Goal: Task Accomplishment & Management: Use online tool/utility

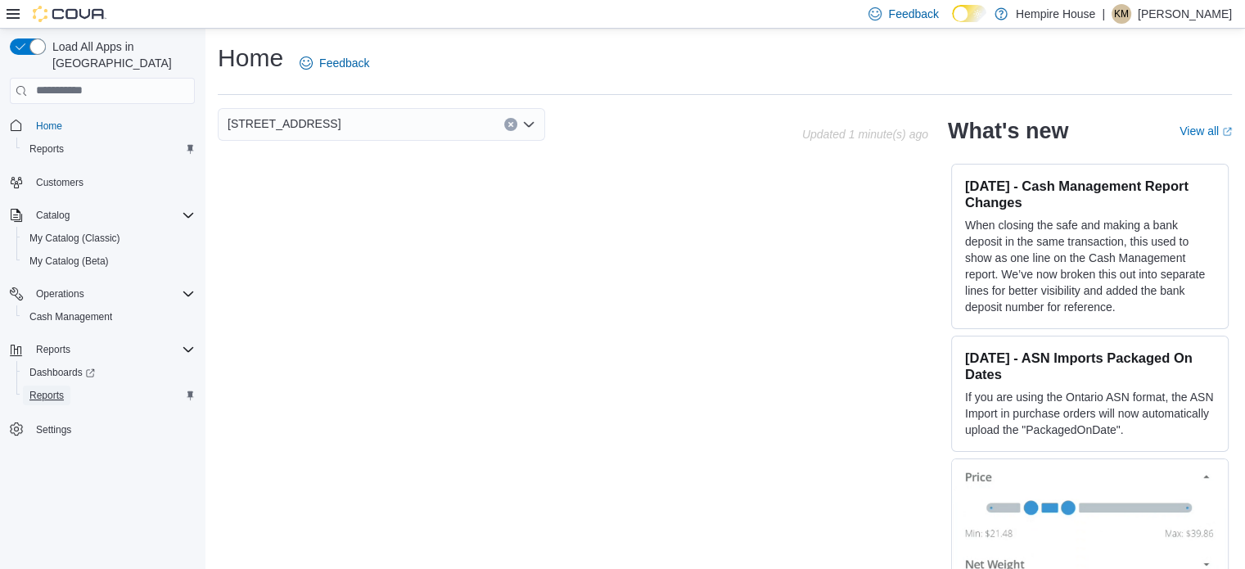
click at [57, 389] on span "Reports" at bounding box center [46, 395] width 34 height 13
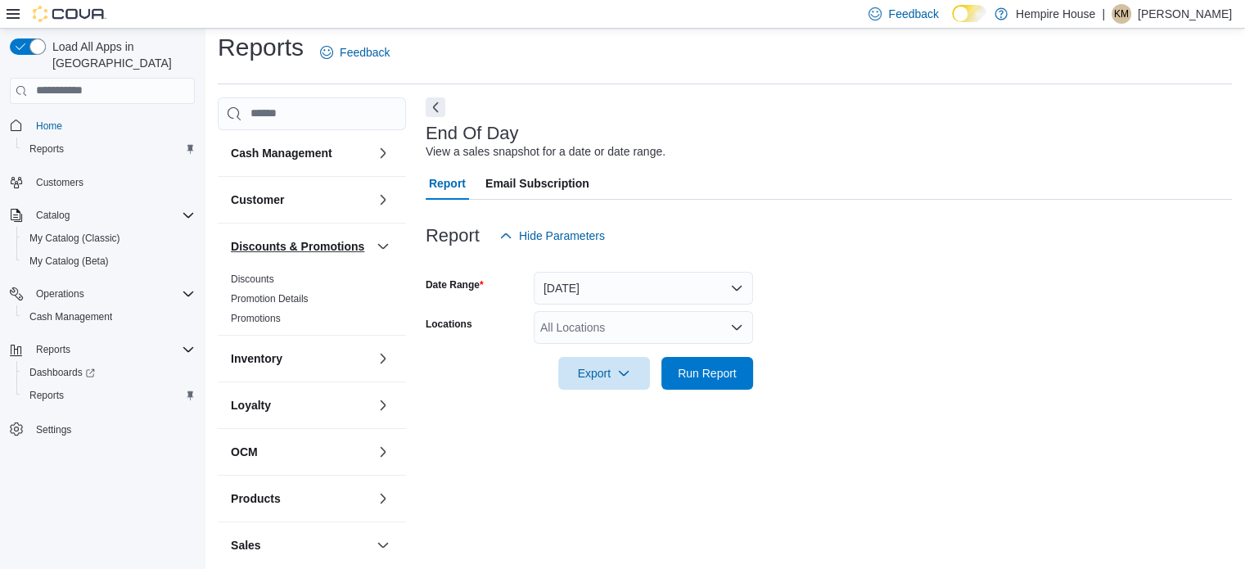
click at [300, 250] on h3 "Discounts & Promotions" at bounding box center [297, 246] width 133 height 16
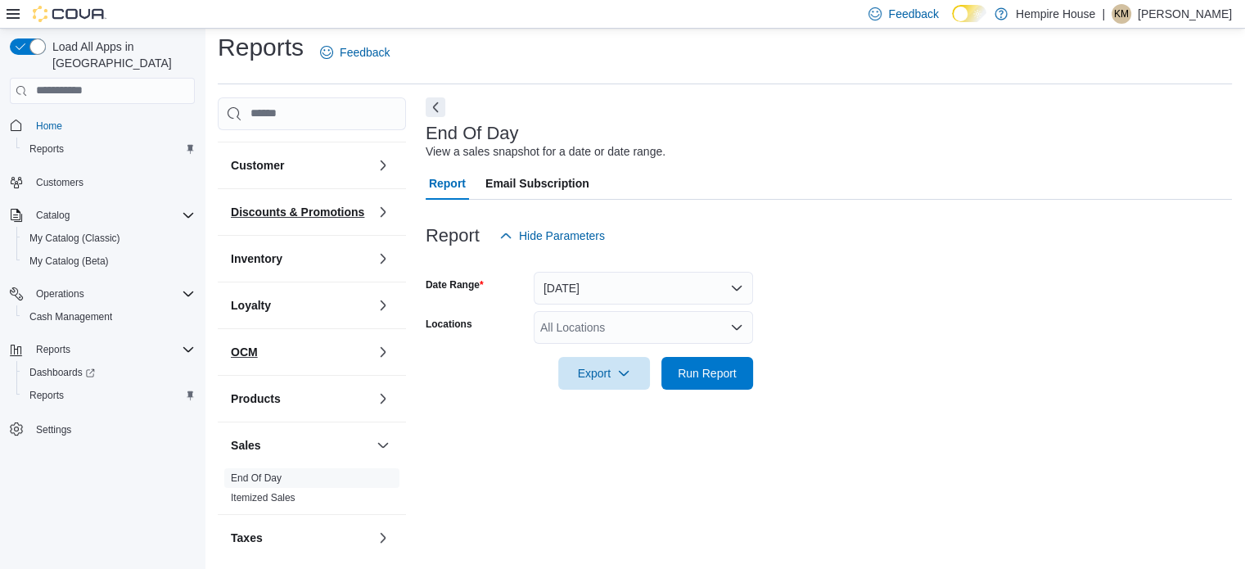
scroll to position [66, 0]
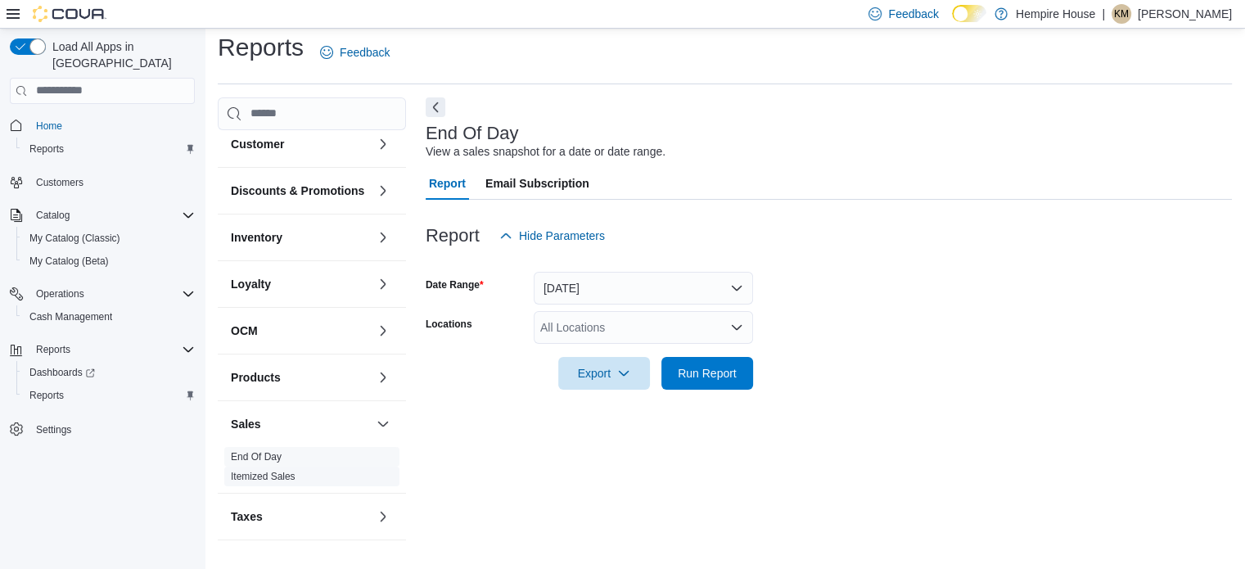
click at [257, 472] on link "Itemized Sales" at bounding box center [263, 476] width 65 height 11
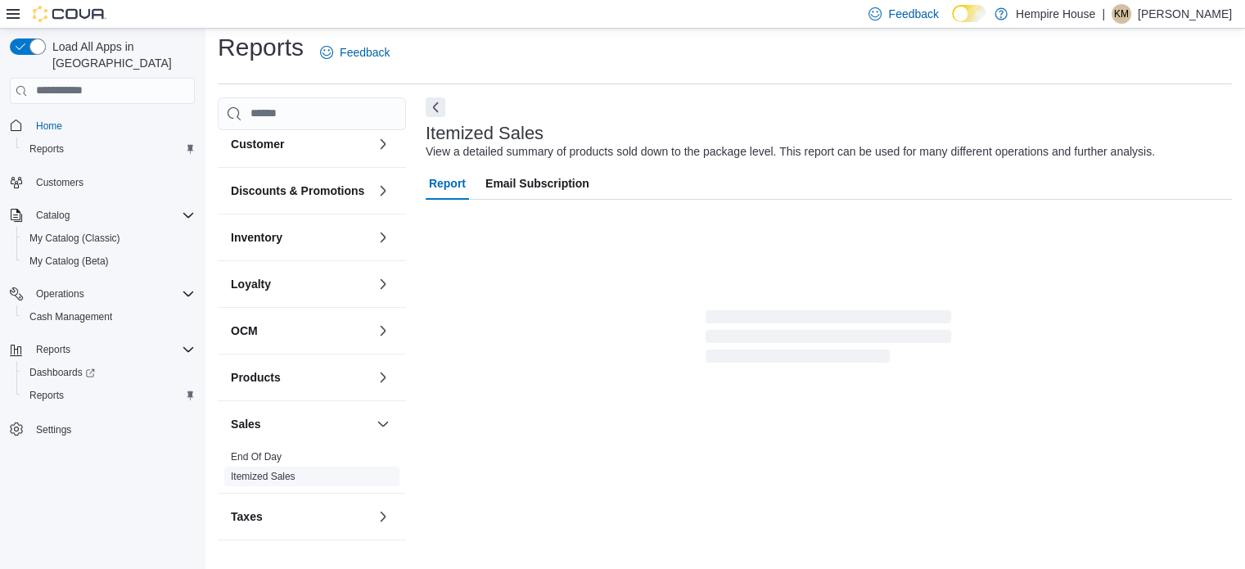
scroll to position [38, 0]
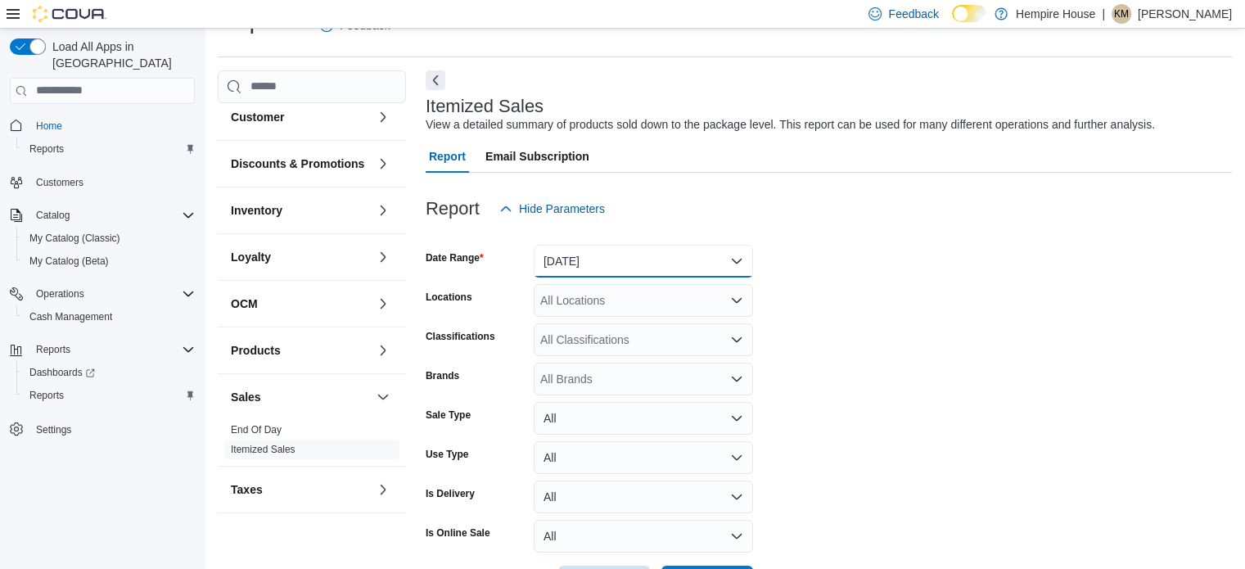
click at [583, 274] on button "[DATE]" at bounding box center [643, 261] width 219 height 33
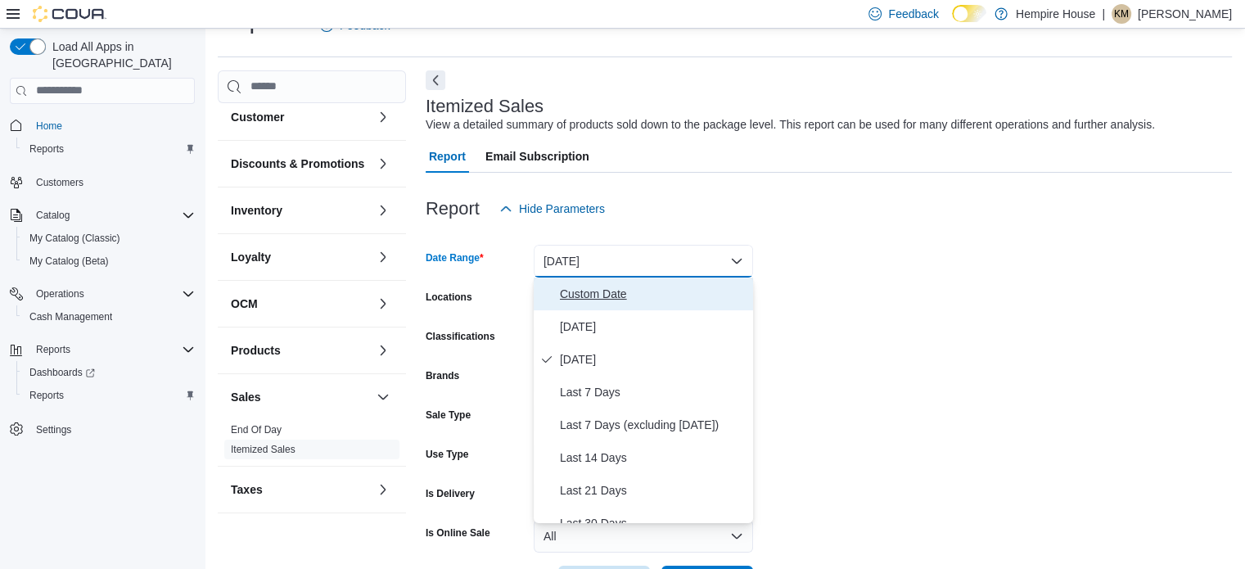
click at [583, 299] on span "Custom Date" at bounding box center [653, 294] width 187 height 20
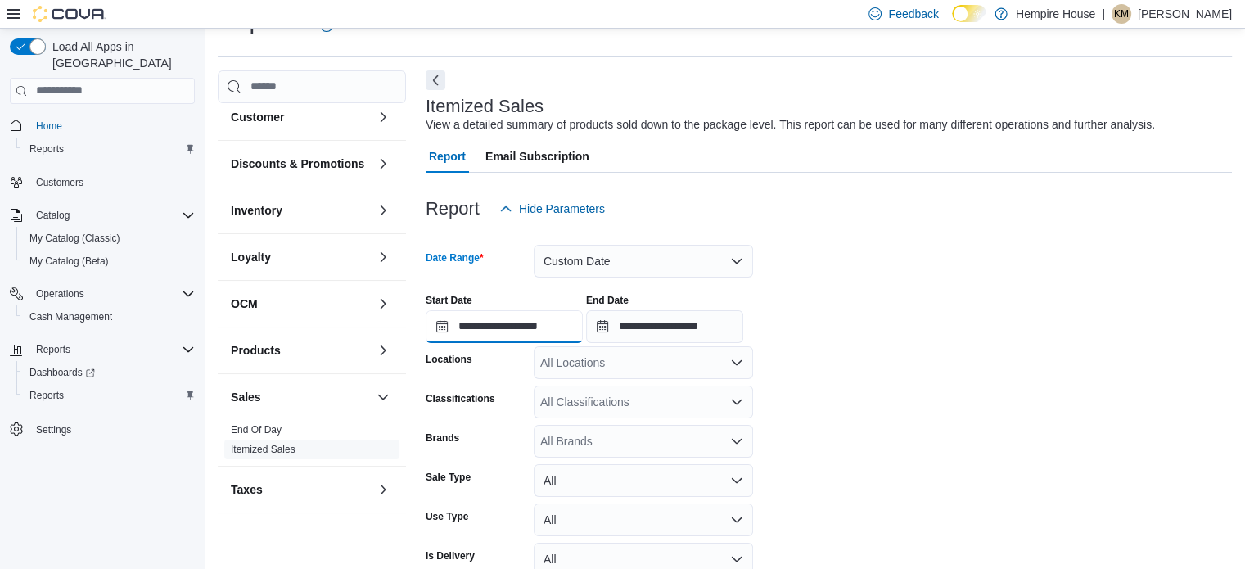
click at [511, 321] on input "**********" at bounding box center [504, 326] width 157 height 33
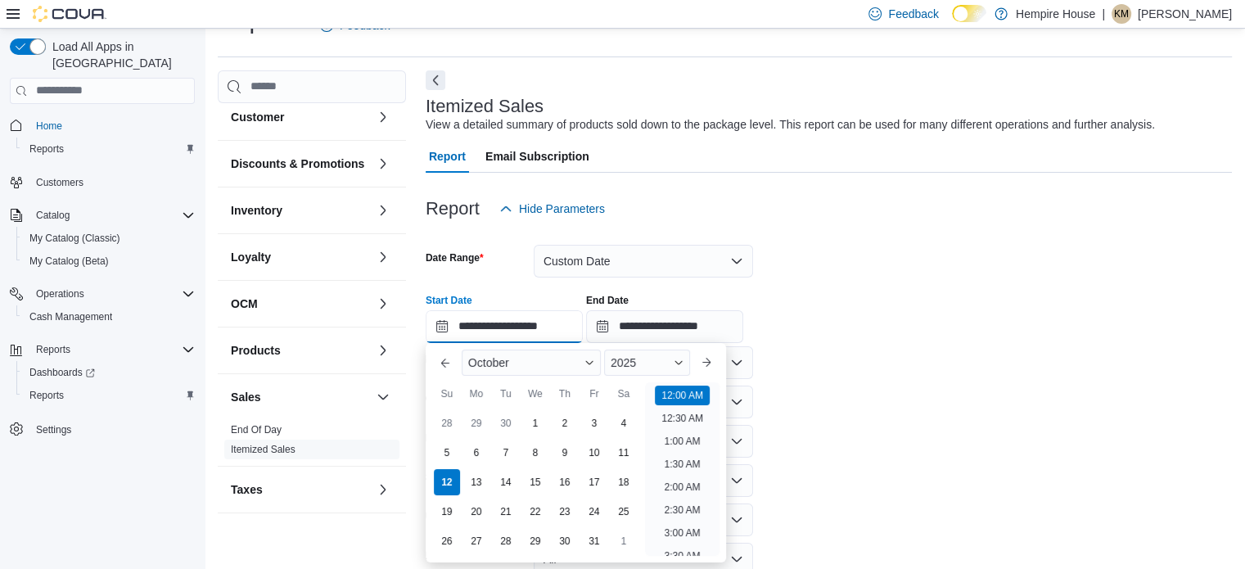
scroll to position [51, 0]
click at [599, 454] on div "10" at bounding box center [594, 452] width 29 height 29
type input "**********"
click at [822, 385] on form "**********" at bounding box center [829, 442] width 806 height 435
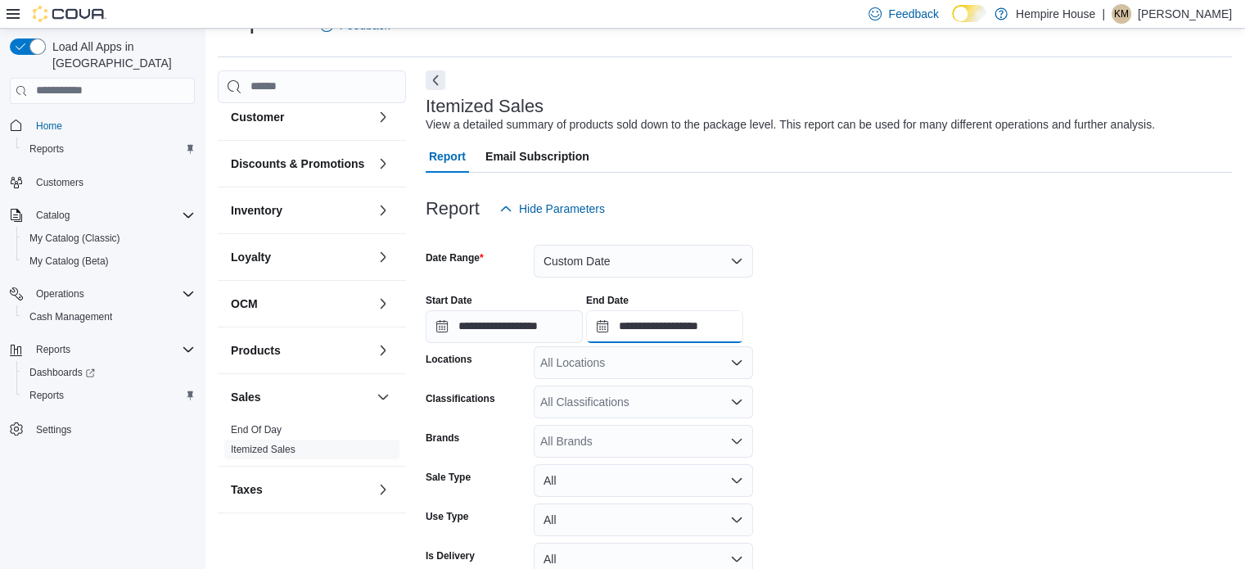
click at [709, 332] on input "**********" at bounding box center [664, 326] width 157 height 33
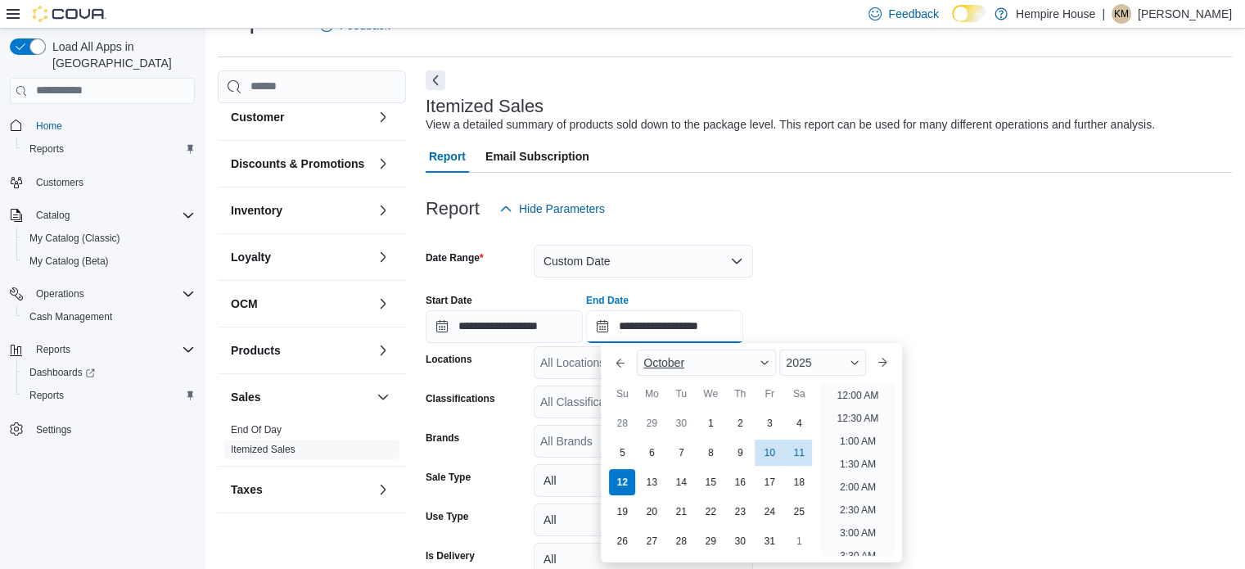
scroll to position [930, 0]
click at [771, 453] on div "10" at bounding box center [769, 452] width 29 height 29
type input "**********"
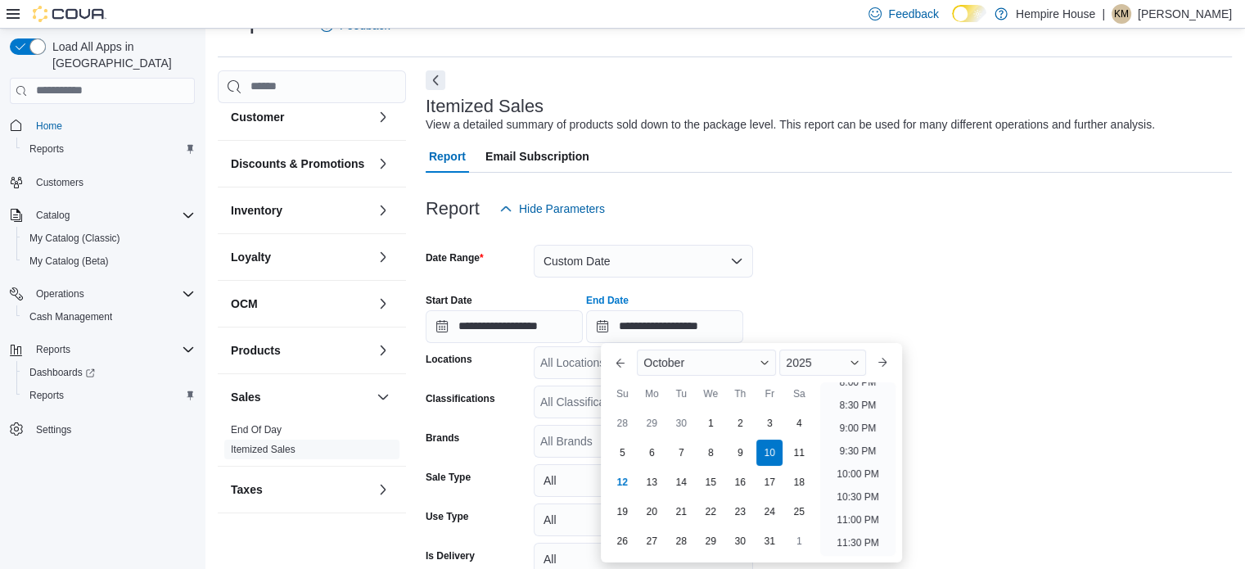
click at [940, 218] on div "Report Hide Parameters" at bounding box center [829, 208] width 806 height 33
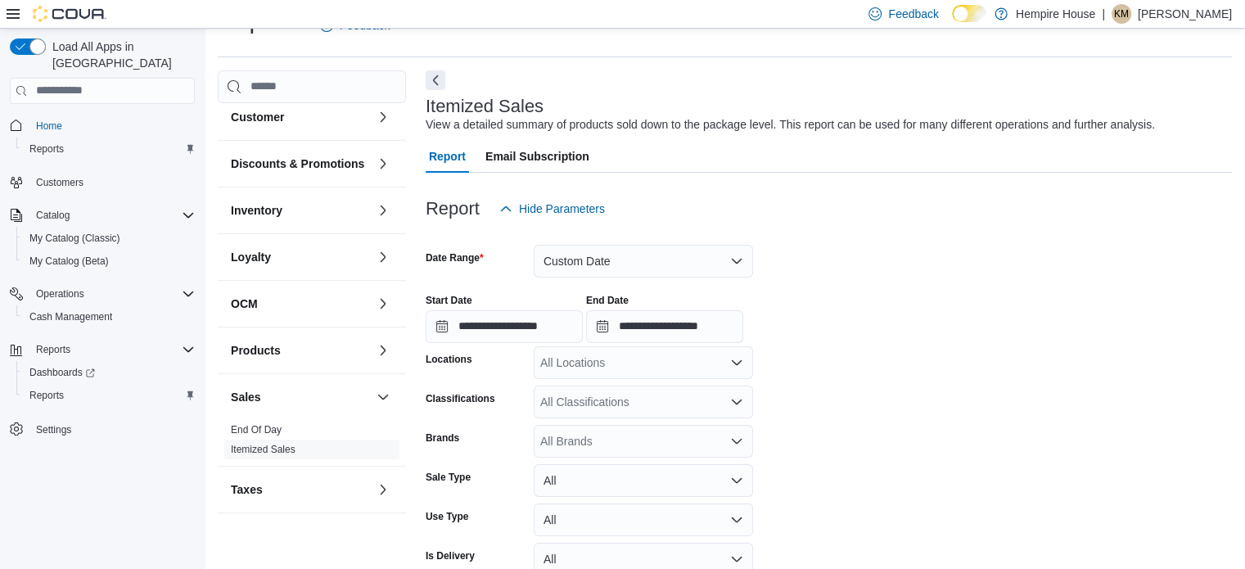
click at [548, 365] on div "All Locations" at bounding box center [643, 362] width 219 height 33
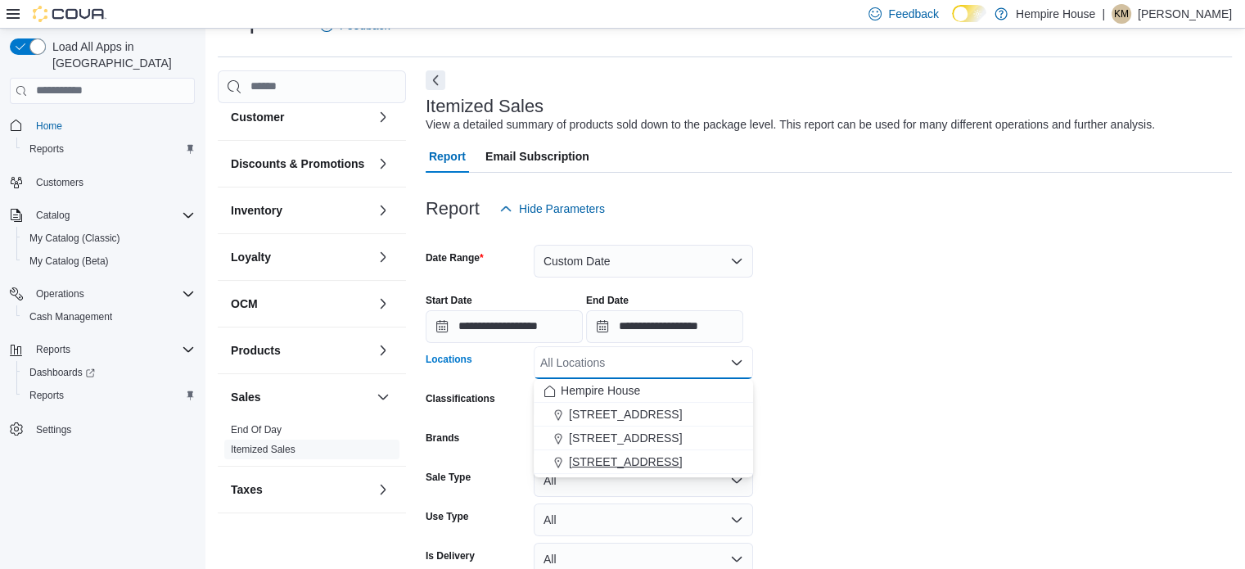
click at [589, 461] on span "[STREET_ADDRESS]" at bounding box center [625, 461] width 113 height 16
click at [945, 335] on div "**********" at bounding box center [829, 312] width 806 height 62
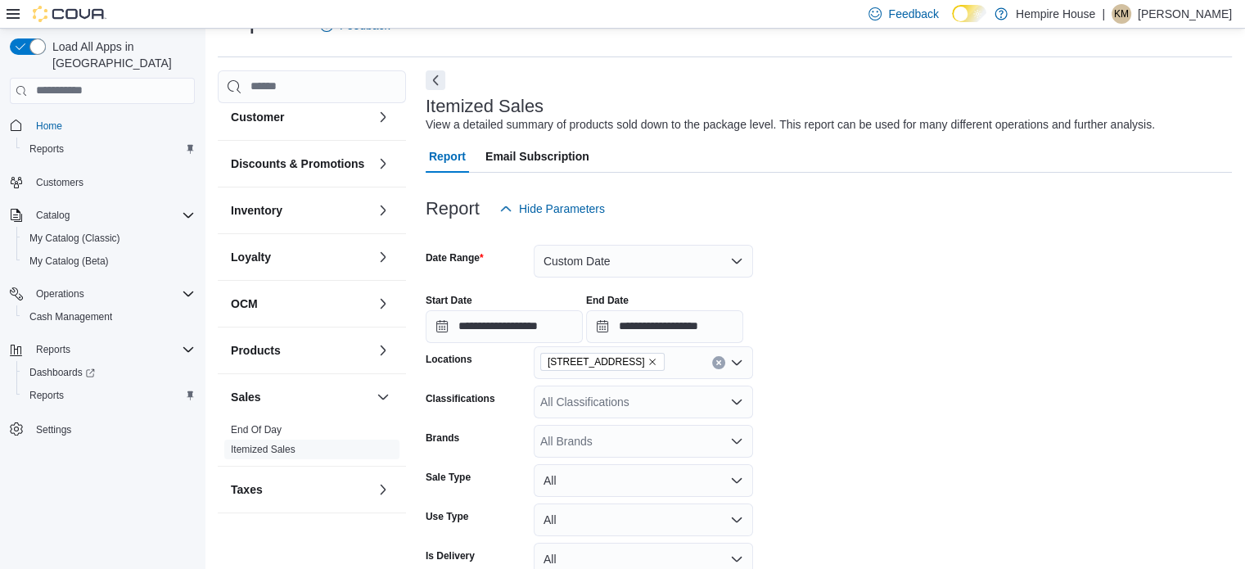
click at [904, 382] on form "**********" at bounding box center [829, 442] width 806 height 435
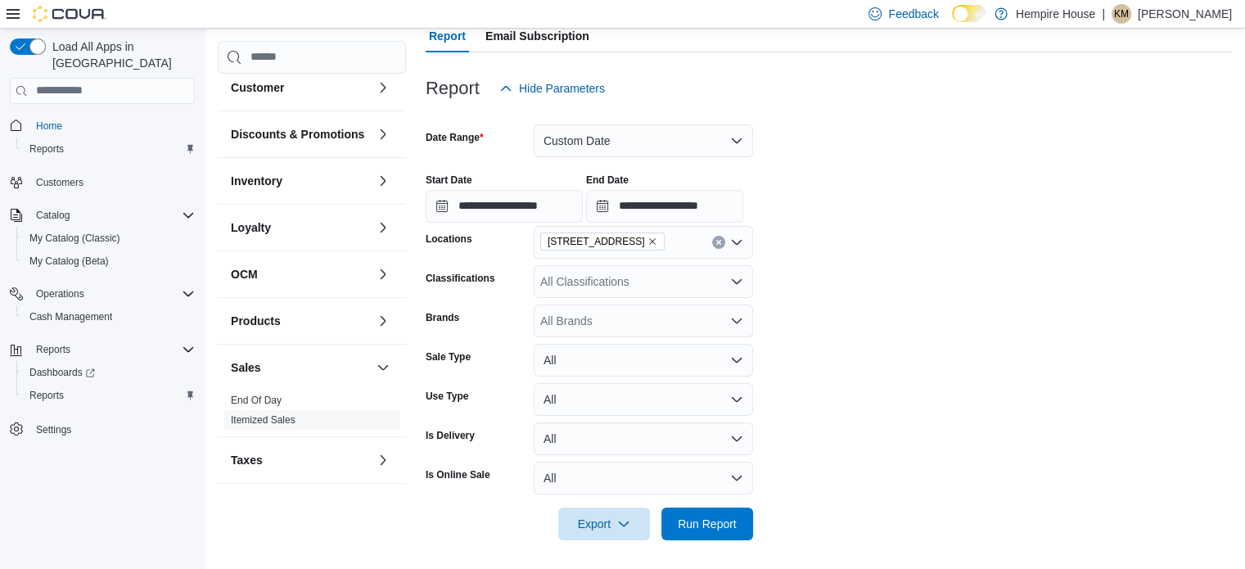
scroll to position [161, 0]
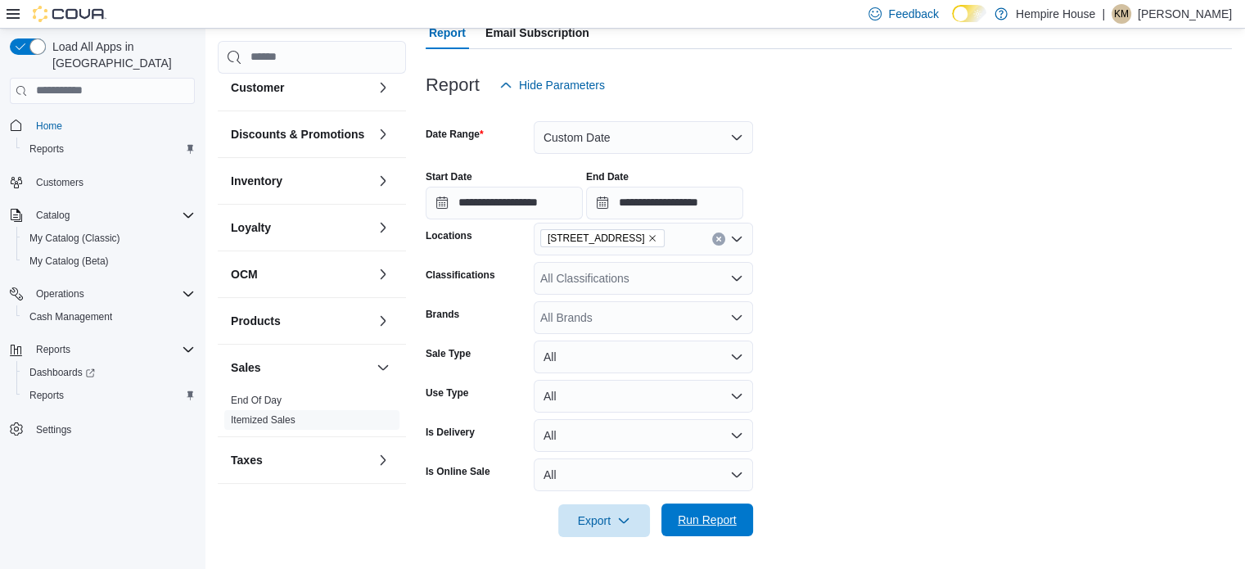
click at [713, 521] on span "Run Report" at bounding box center [707, 520] width 59 height 16
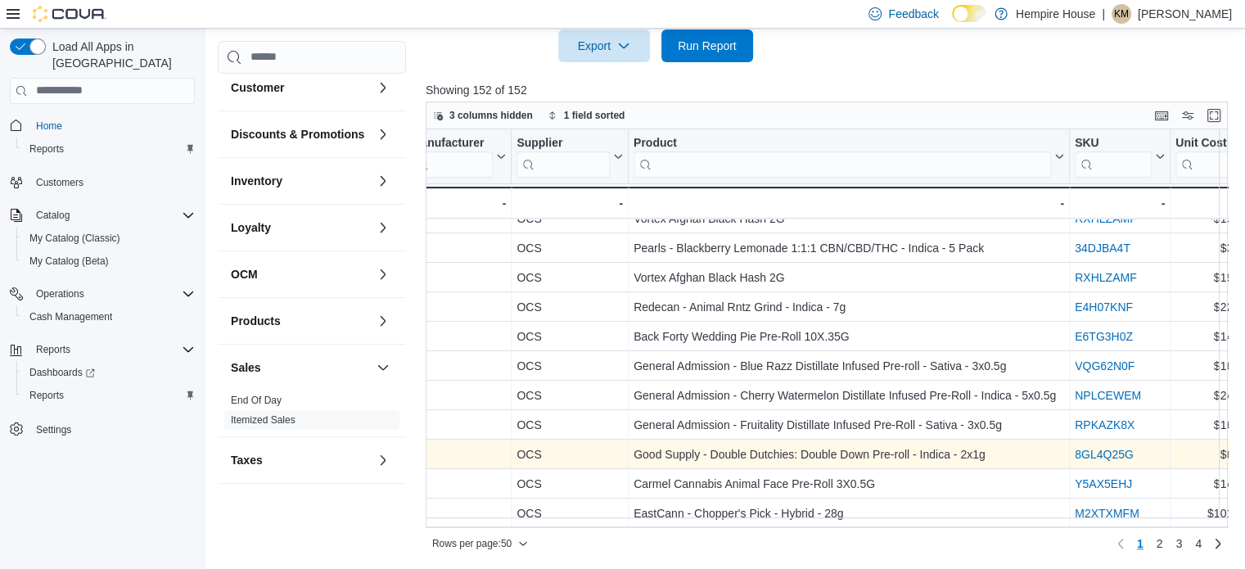
scroll to position [1173, 1863]
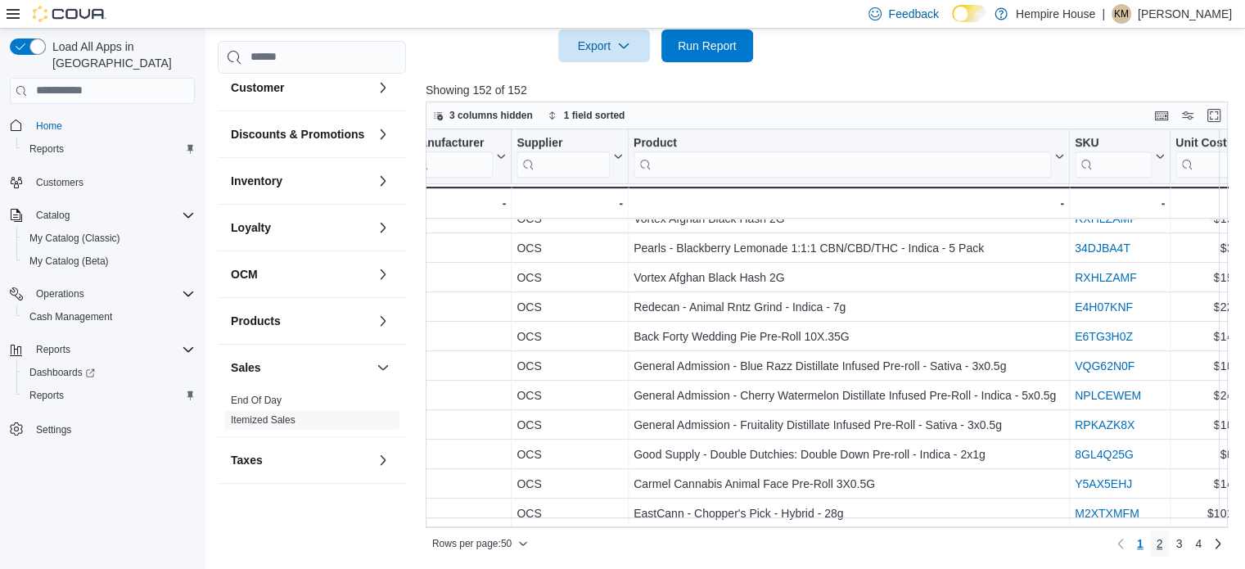
click at [1163, 543] on span "2" at bounding box center [1160, 543] width 7 height 16
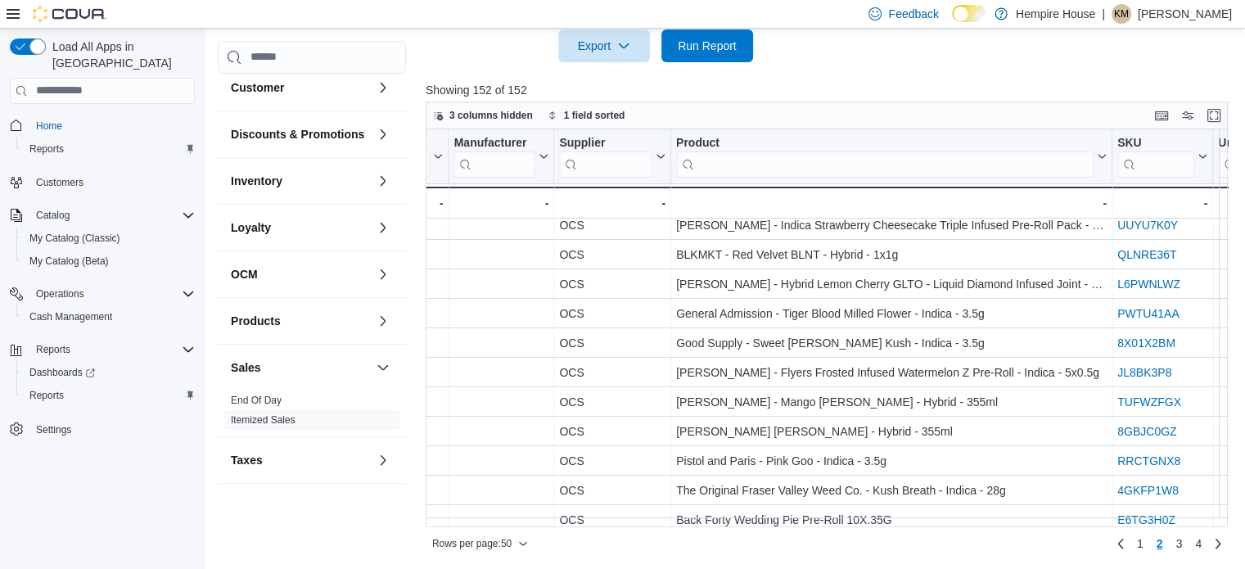
scroll to position [82, 1820]
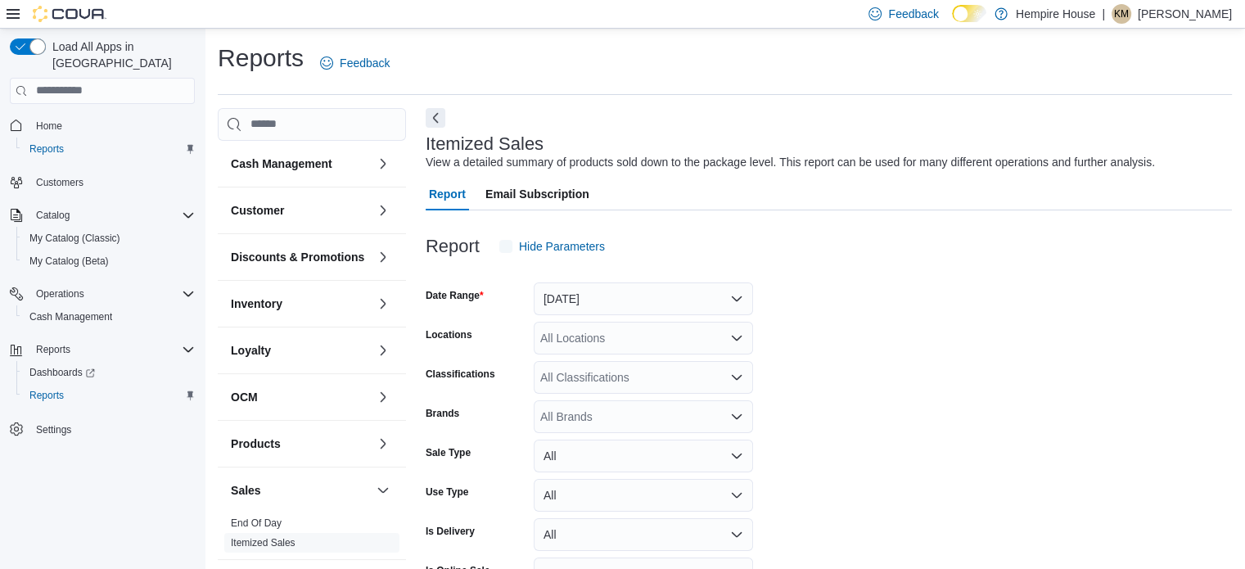
scroll to position [38, 0]
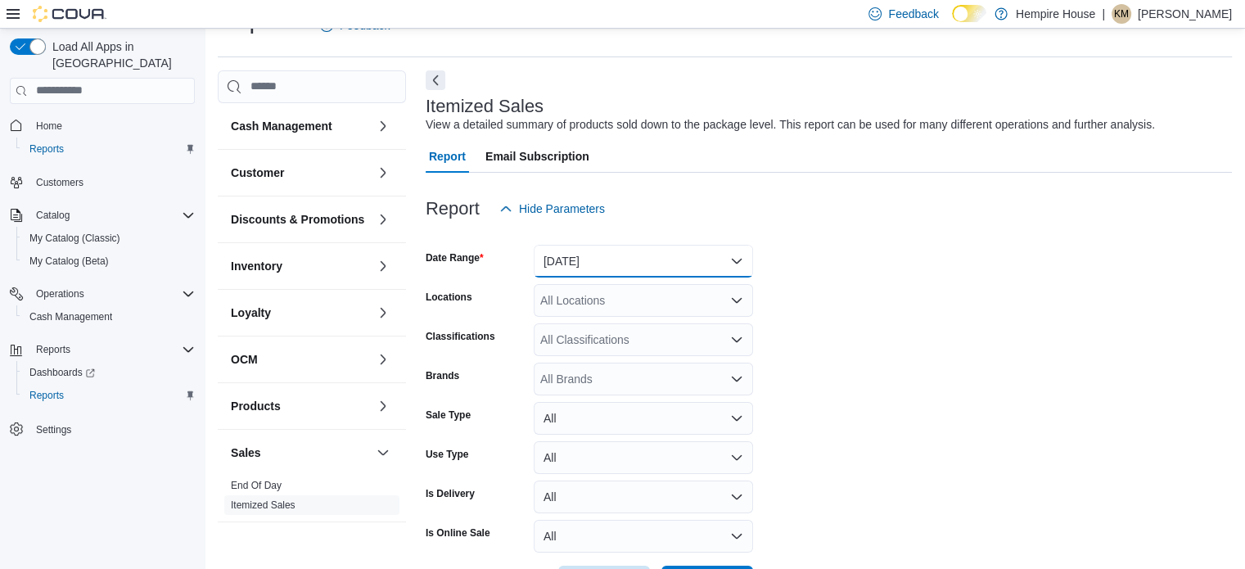
click at [636, 260] on button "[DATE]" at bounding box center [643, 261] width 219 height 33
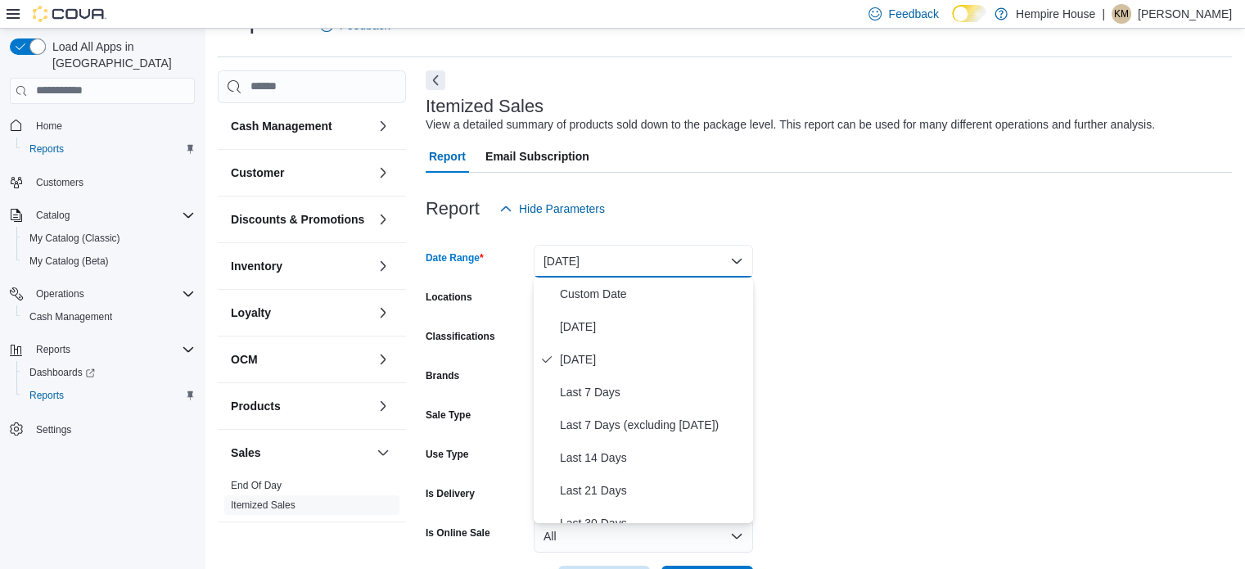
click at [636, 260] on button "[DATE]" at bounding box center [643, 261] width 219 height 33
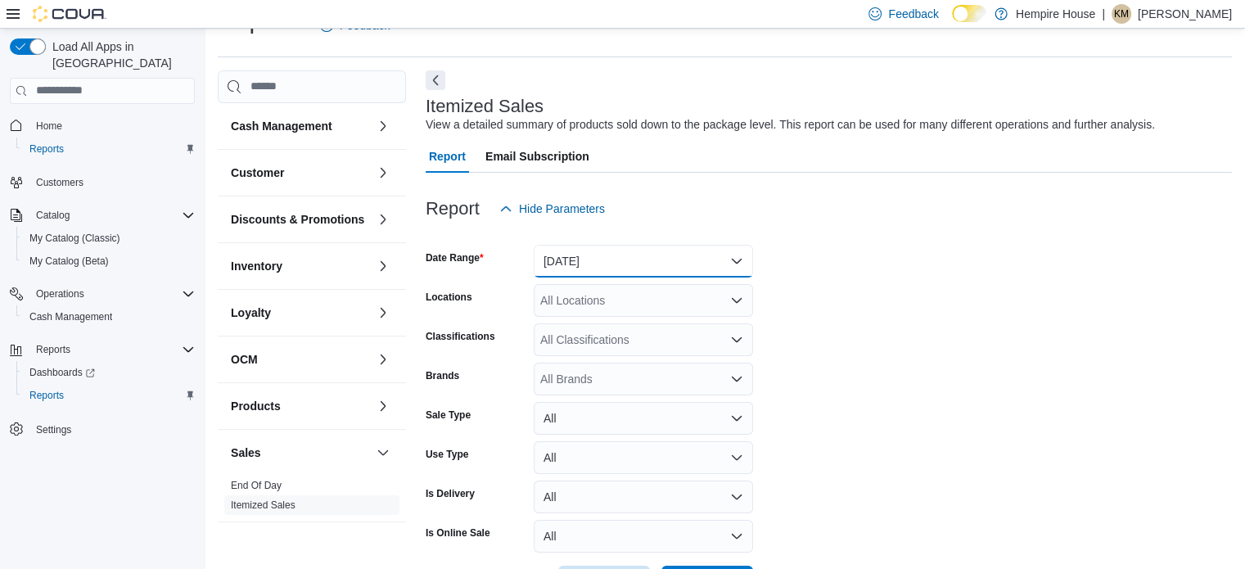
click at [636, 260] on button "[DATE]" at bounding box center [643, 261] width 219 height 33
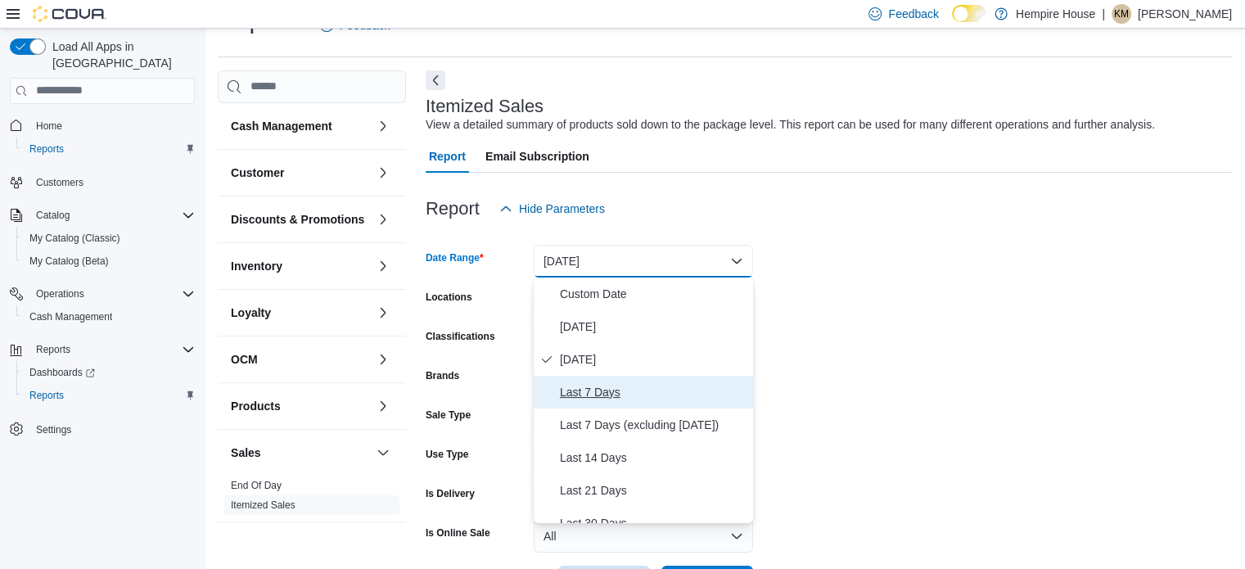
click at [620, 387] on span "Last 7 Days" at bounding box center [653, 392] width 187 height 20
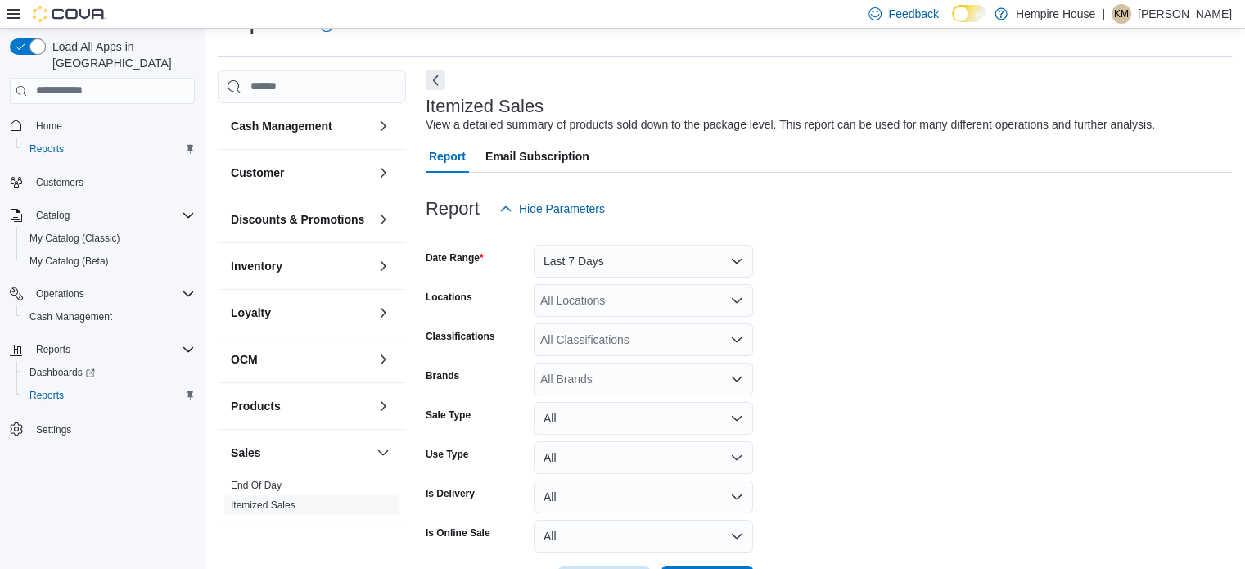
click at [919, 361] on form "Date Range Last 7 Days Locations All Locations Classifications All Classificati…" at bounding box center [829, 411] width 806 height 373
click at [668, 310] on div "All Locations" at bounding box center [643, 300] width 219 height 33
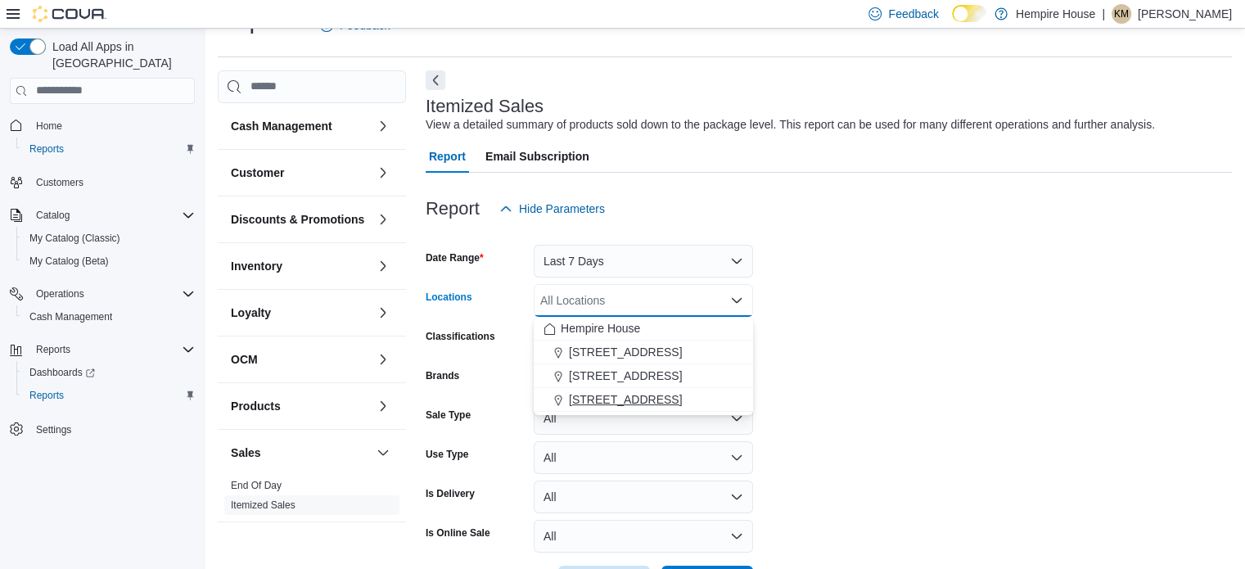
click at [669, 393] on div "[STREET_ADDRESS]" at bounding box center [643, 399] width 200 height 16
click at [882, 379] on form "Date Range Last 7 Days Locations [STREET_ADDRESS] Combo box. Selected. [STREET_…" at bounding box center [829, 411] width 806 height 373
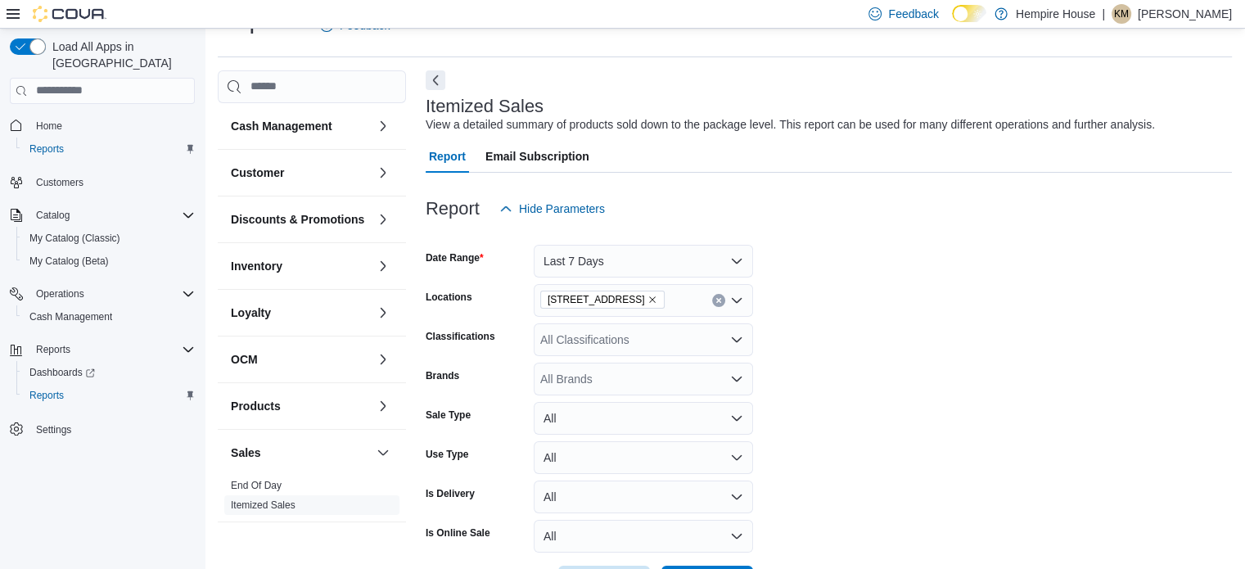
click at [625, 344] on div "All Classifications" at bounding box center [643, 339] width 219 height 33
click at [933, 395] on form "Date Range Last 7 Days Locations [STREET_ADDRESS] Classifications All Classific…" at bounding box center [829, 411] width 806 height 373
click at [645, 369] on div "All Brands" at bounding box center [643, 379] width 219 height 33
type input "***"
click at [599, 354] on button "MTL Cannabis" at bounding box center [643, 349] width 219 height 24
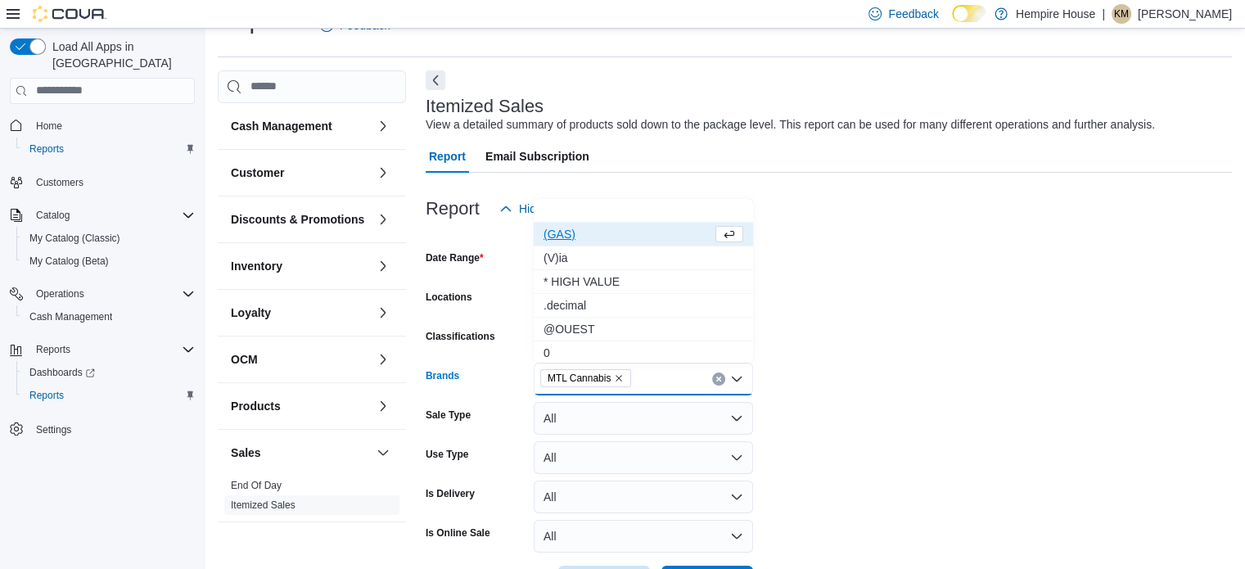
click at [929, 471] on form "Date Range Last 7 Days Locations [STREET_ADDRESS] Classifications All Classific…" at bounding box center [829, 411] width 806 height 373
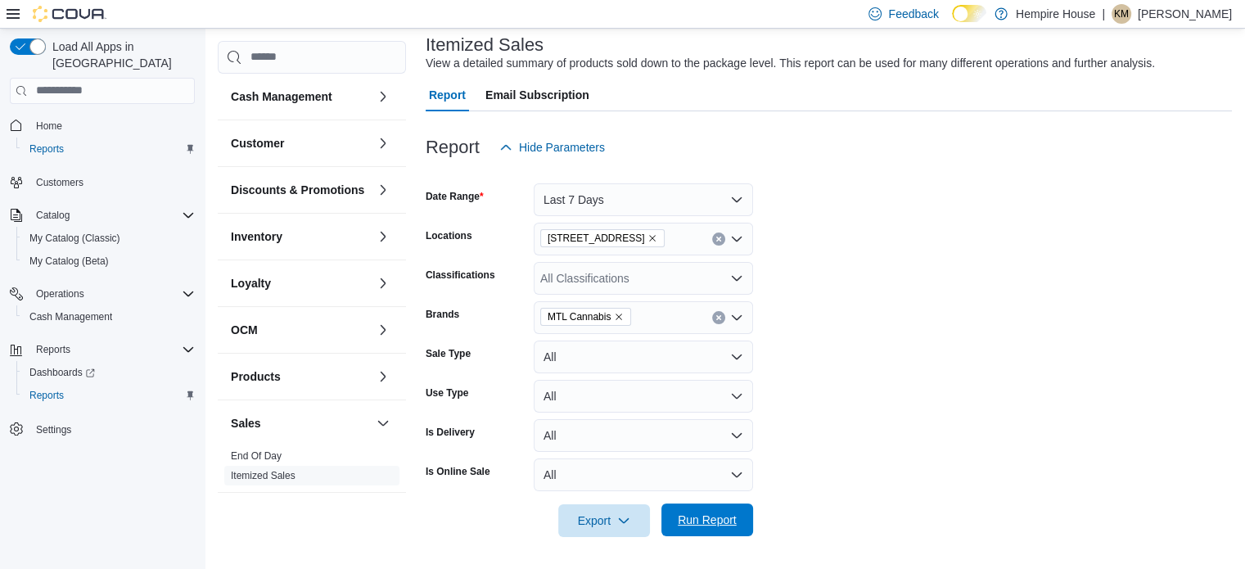
click at [707, 523] on span "Run Report" at bounding box center [707, 520] width 59 height 16
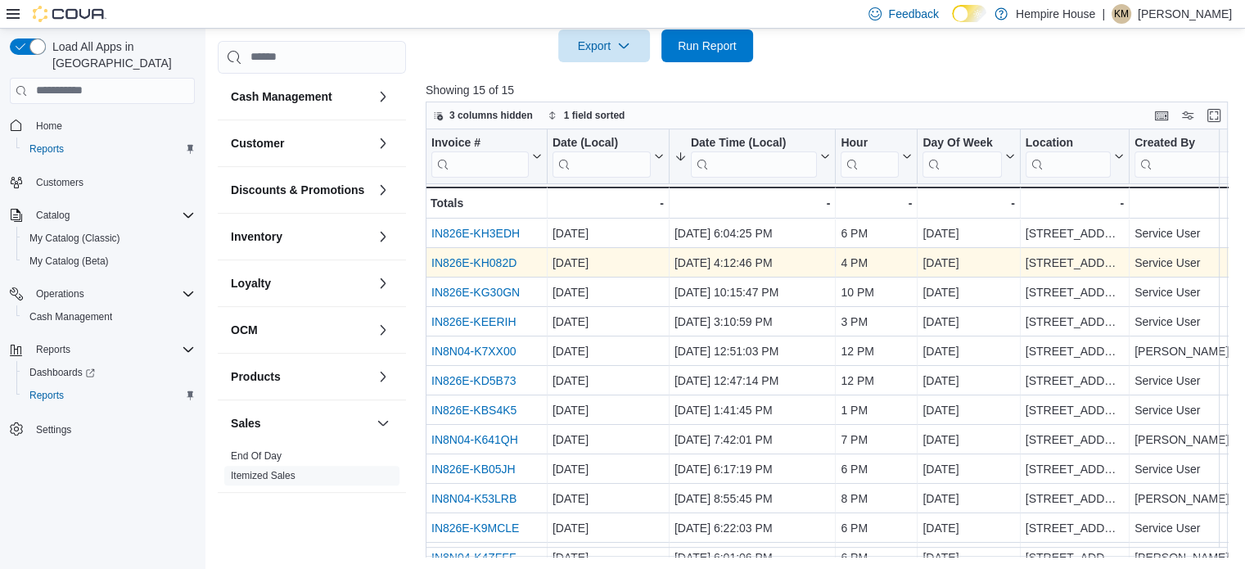
scroll to position [99, 0]
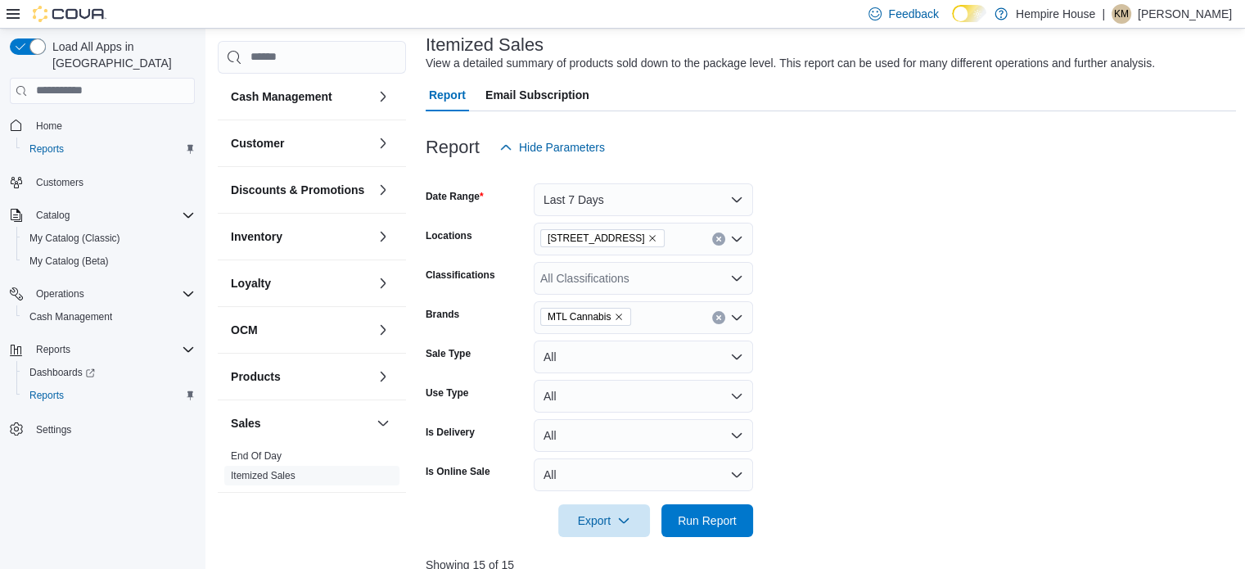
click at [617, 318] on icon "Remove MTL Cannabis from selection in this group" at bounding box center [619, 317] width 10 height 10
type input "*****"
click at [622, 334] on button "General Admission" at bounding box center [643, 346] width 219 height 24
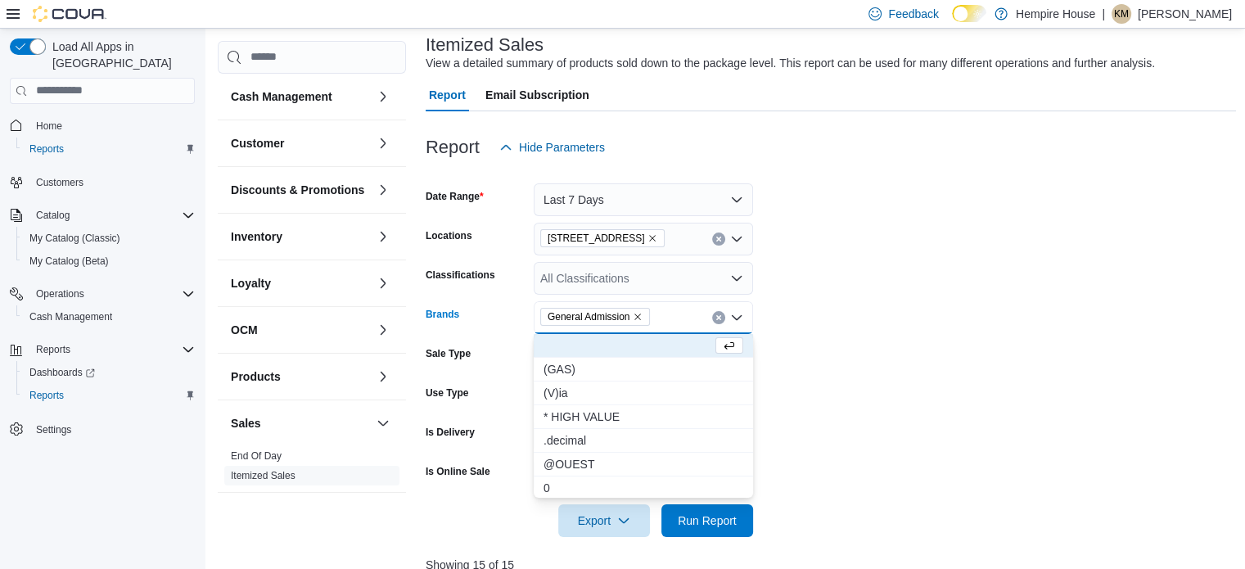
click at [900, 386] on form "Date Range Last 7 Days Locations [STREET_ADDRESS] Classifications All Classific…" at bounding box center [831, 350] width 810 height 373
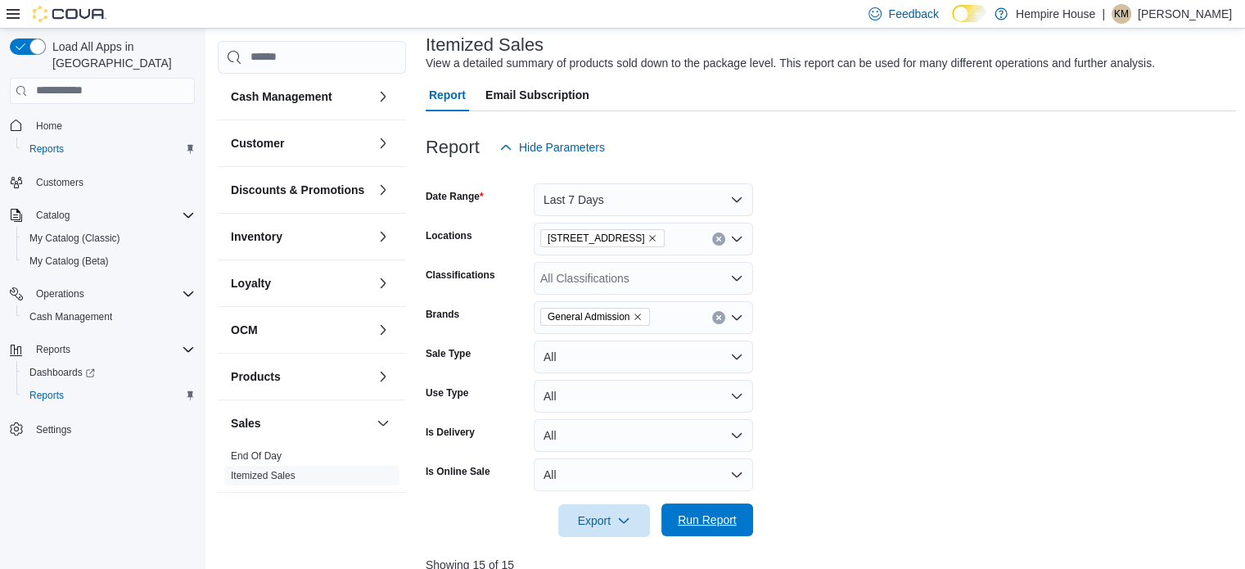
click at [717, 517] on span "Run Report" at bounding box center [707, 520] width 59 height 16
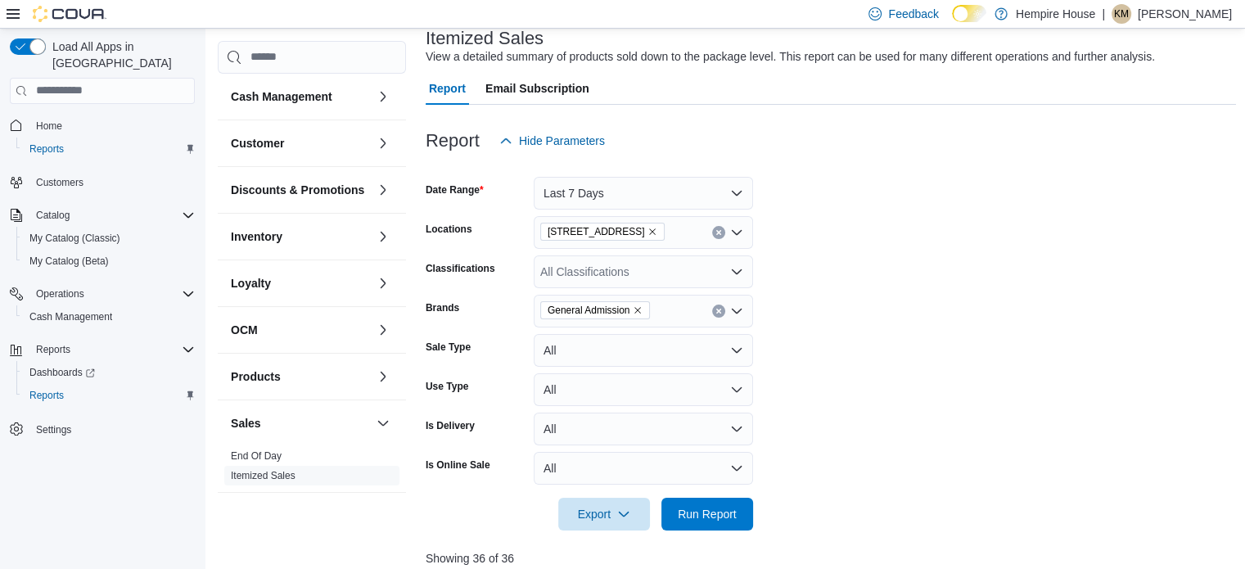
scroll to position [426, 0]
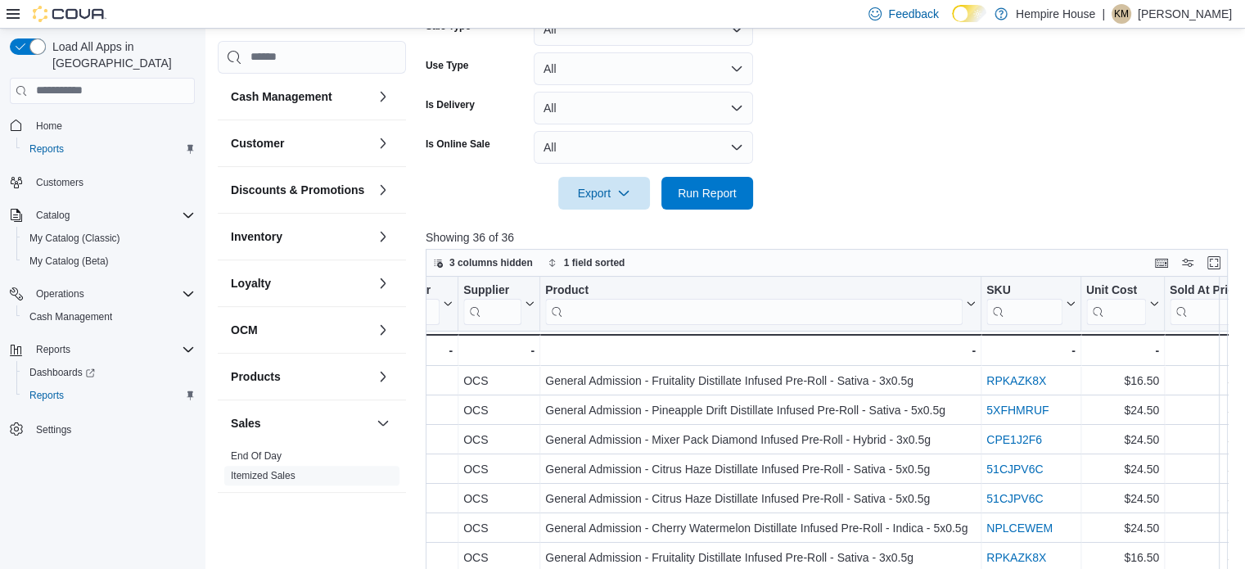
click at [858, 295] on div "Invoice # Click to view column header actions Date (Local) Click to view column…" at bounding box center [831, 491] width 810 height 428
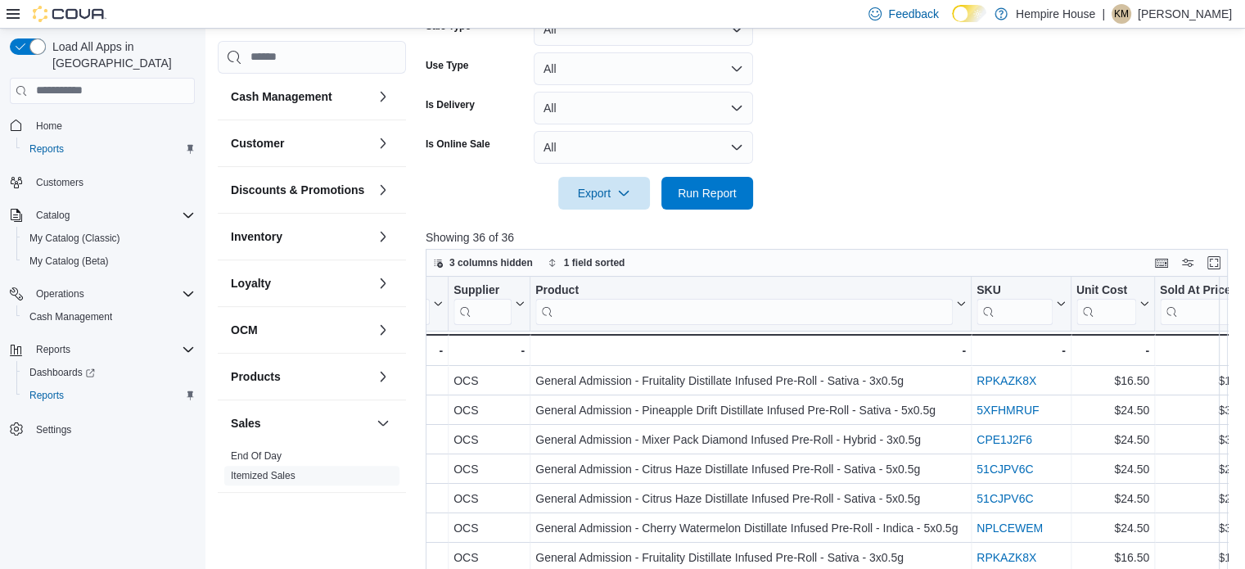
scroll to position [0, 1804]
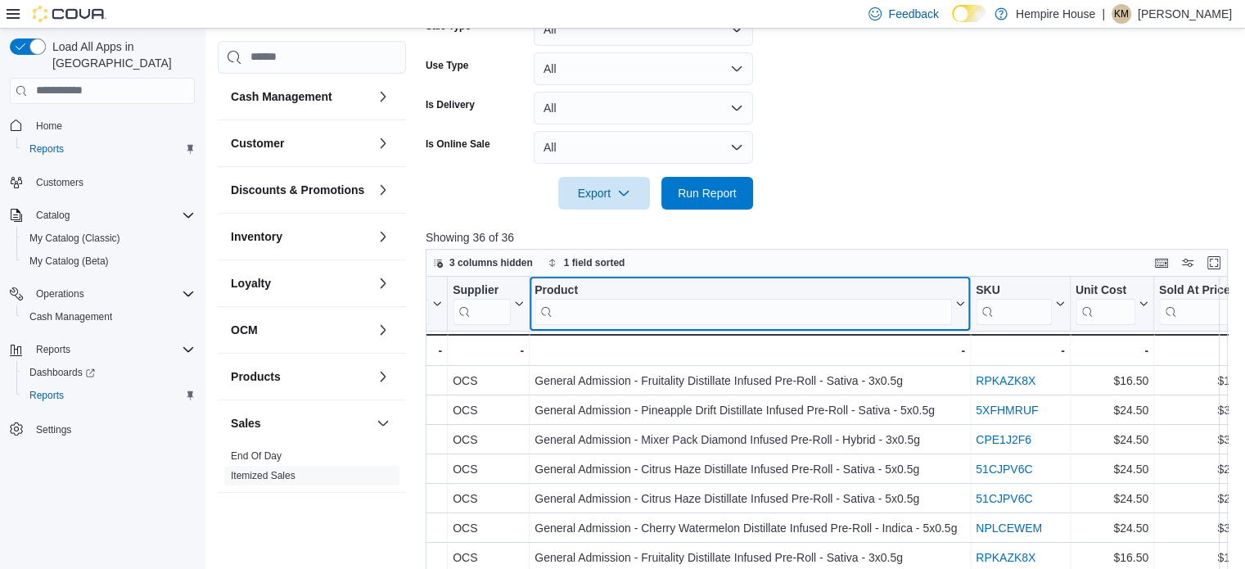
click at [855, 304] on input "search" at bounding box center [742, 311] width 417 height 26
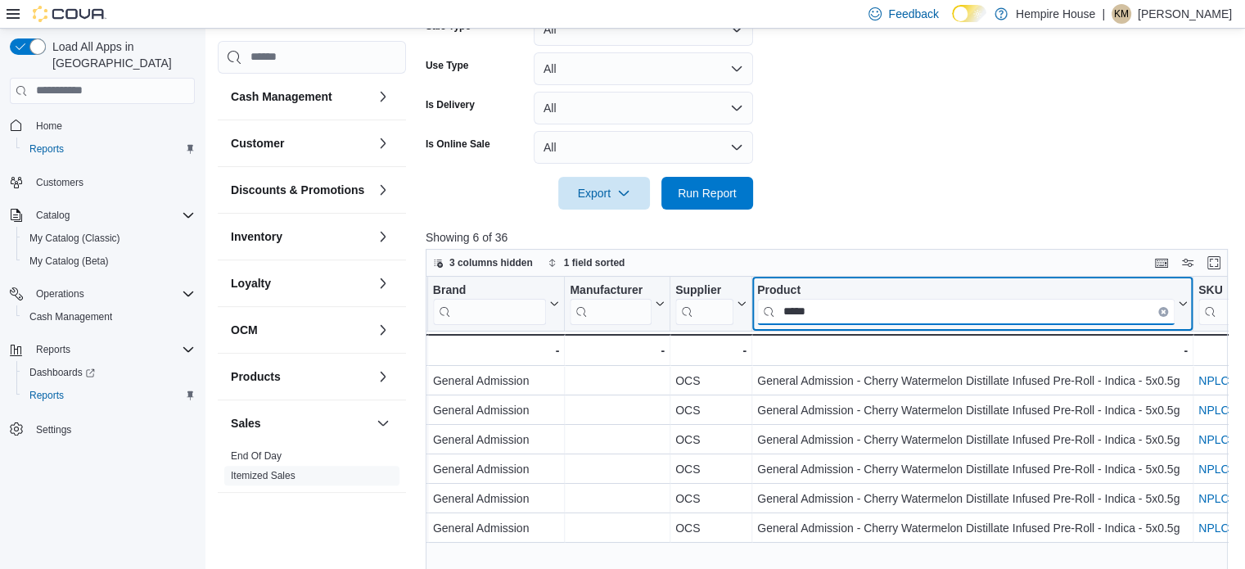
scroll to position [0, 1581]
type input "*****"
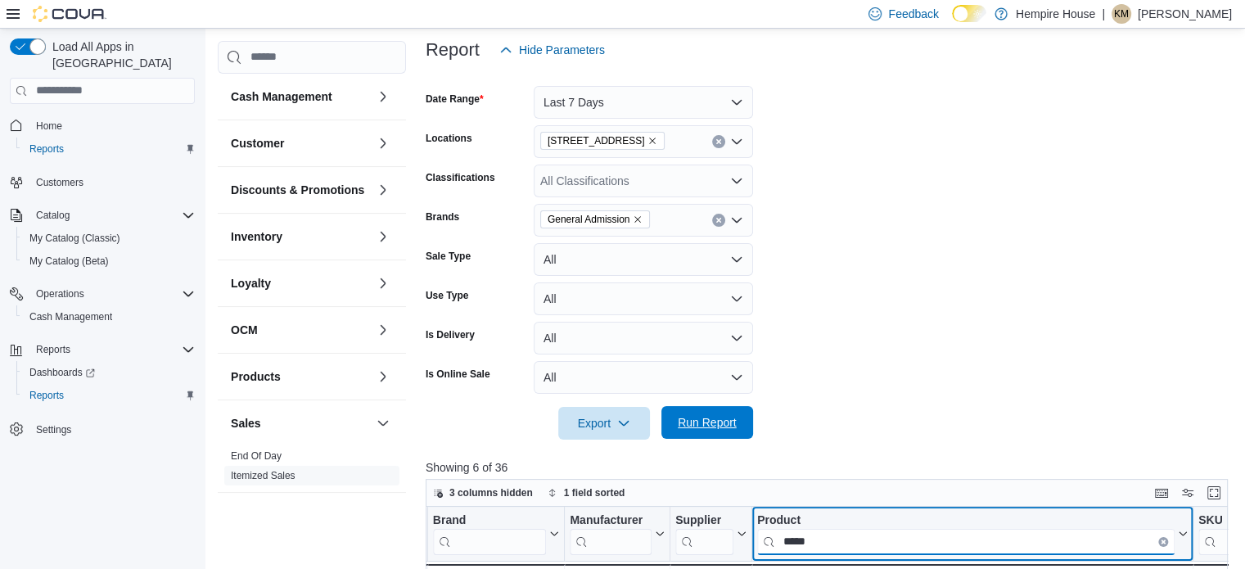
scroll to position [99, 0]
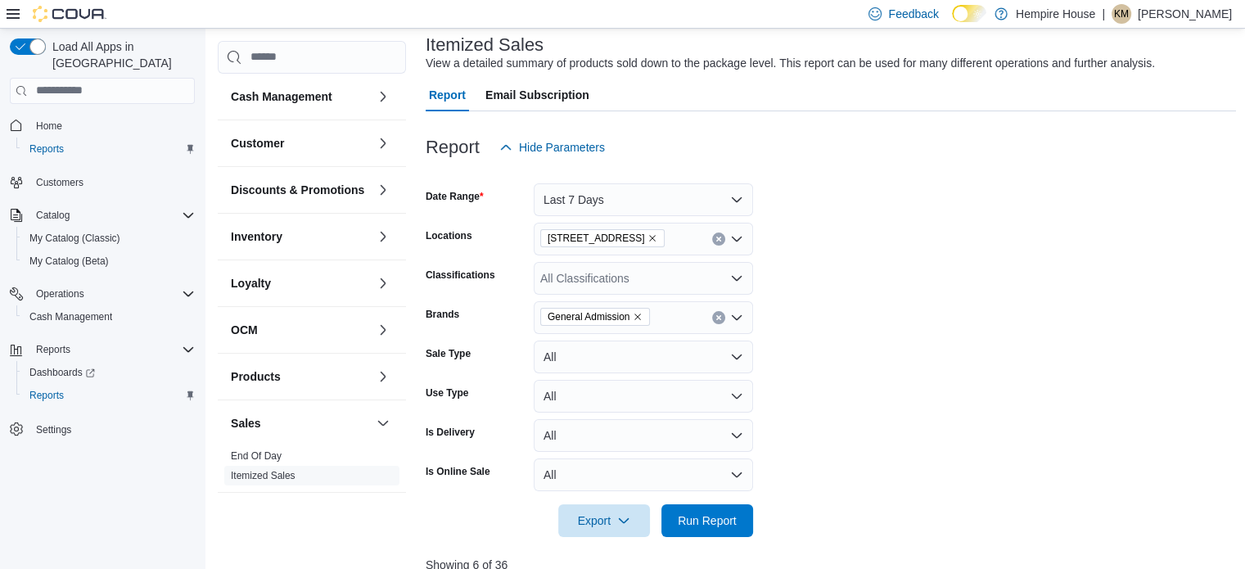
click at [642, 317] on icon "Remove General Admission from selection in this group" at bounding box center [638, 317] width 10 height 10
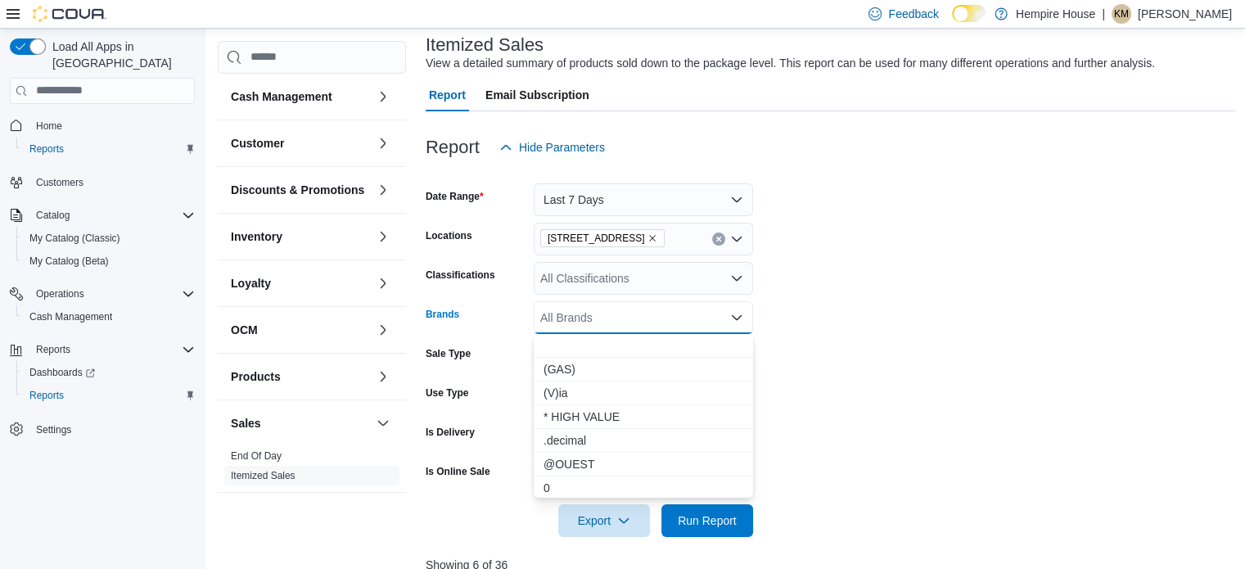
click at [642, 317] on div "All Brands" at bounding box center [643, 317] width 219 height 33
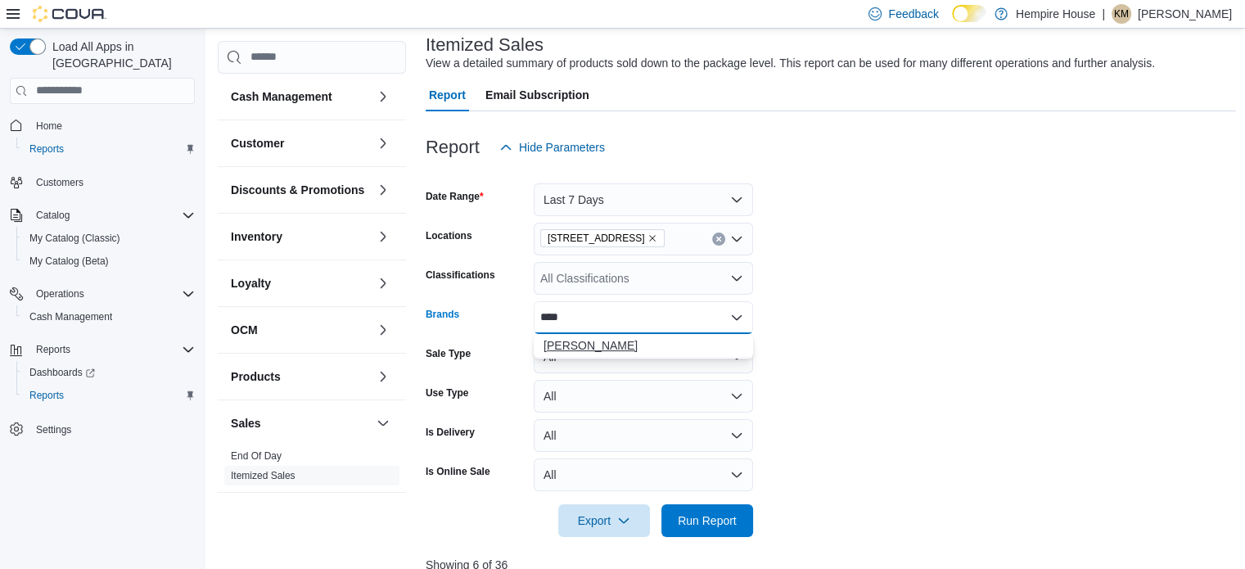
type input "****"
click at [598, 340] on span "[PERSON_NAME]" at bounding box center [643, 345] width 200 height 16
click at [874, 360] on form "Date Range Last 7 Days Locations [STREET_ADDRESS] Classifications All Classific…" at bounding box center [831, 350] width 810 height 373
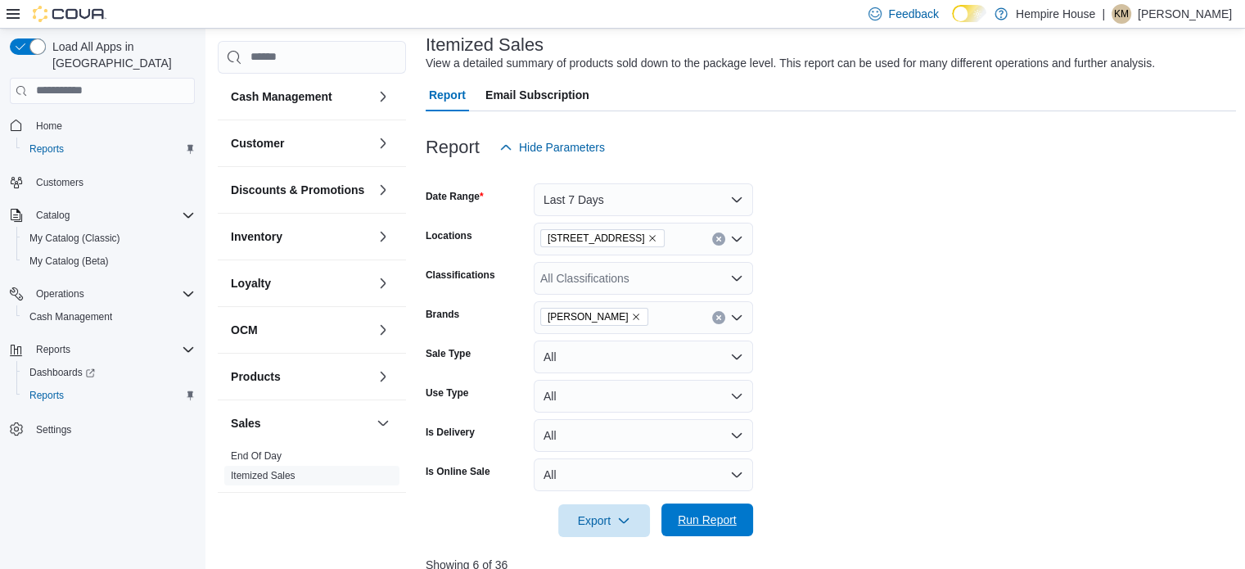
drag, startPoint x: 724, startPoint y: 513, endPoint x: 733, endPoint y: 511, distance: 10.1
click at [724, 513] on span "Run Report" at bounding box center [707, 520] width 59 height 16
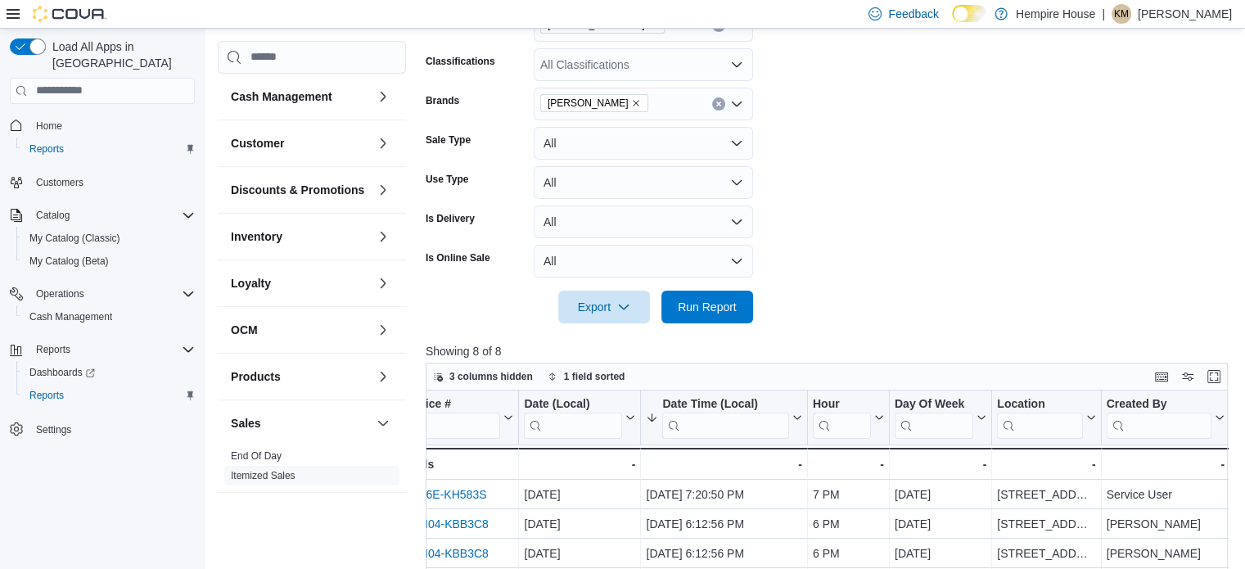
scroll to position [181, 0]
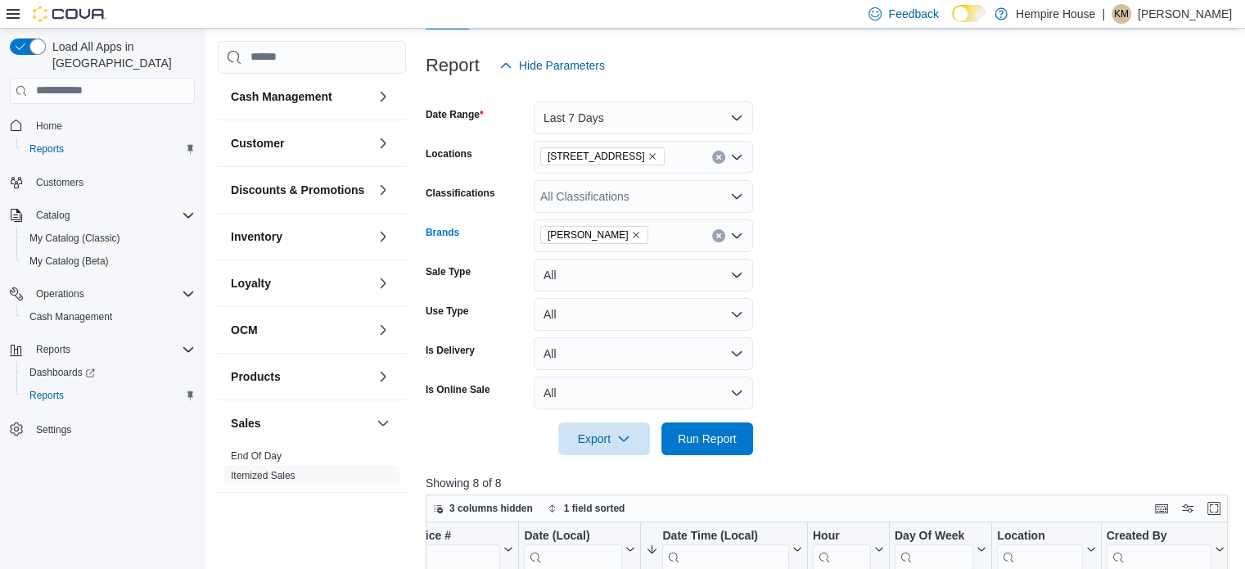
click at [631, 231] on icon "Remove Papa's Herb from selection in this group" at bounding box center [636, 235] width 10 height 10
click at [611, 232] on div "[PERSON_NAME]" at bounding box center [643, 235] width 219 height 33
type input "******"
click at [632, 268] on span "The Original Fraser Valley Weed Co." at bounding box center [643, 263] width 200 height 16
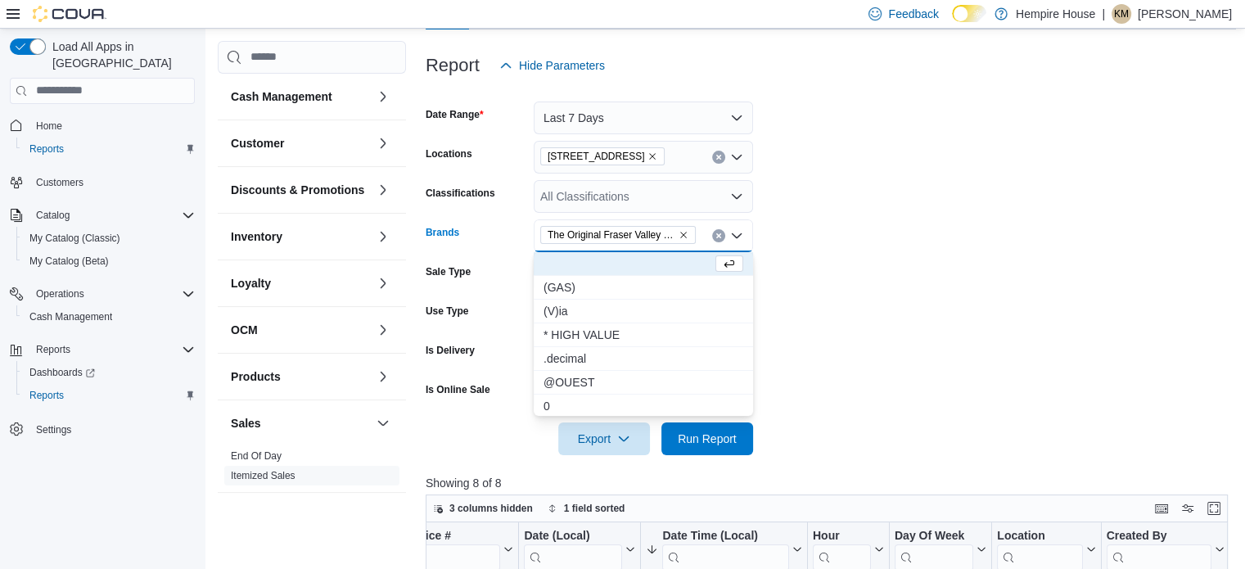
click at [917, 296] on form "Date Range Last 7 Days Locations [STREET_ADDRESS] Classifications All Classific…" at bounding box center [831, 268] width 810 height 373
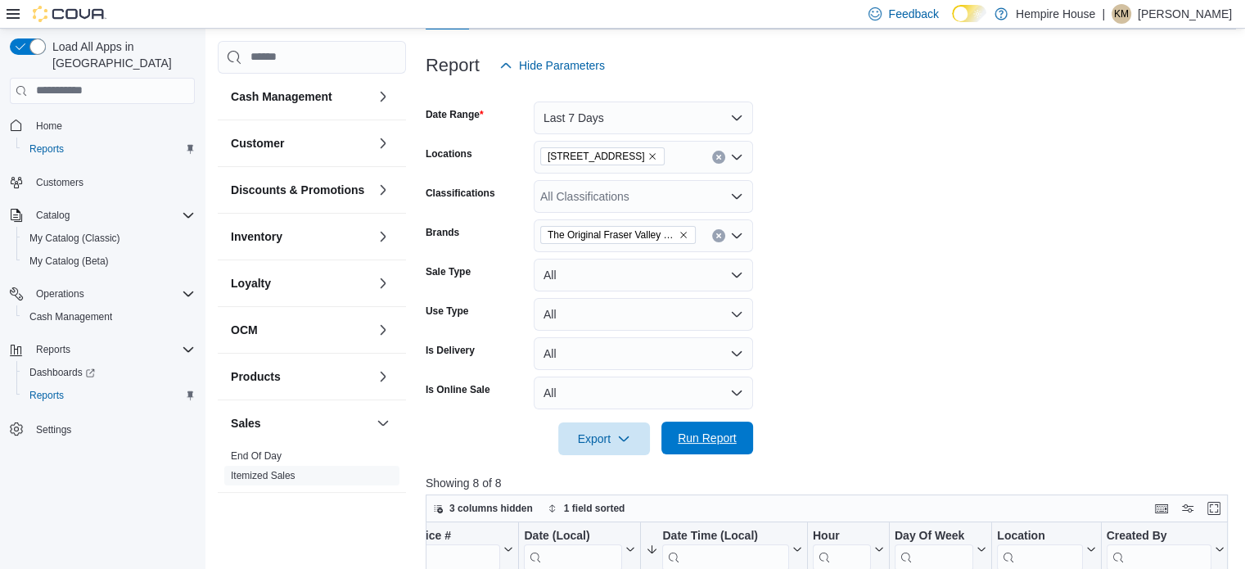
click at [698, 441] on span "Run Report" at bounding box center [707, 438] width 59 height 16
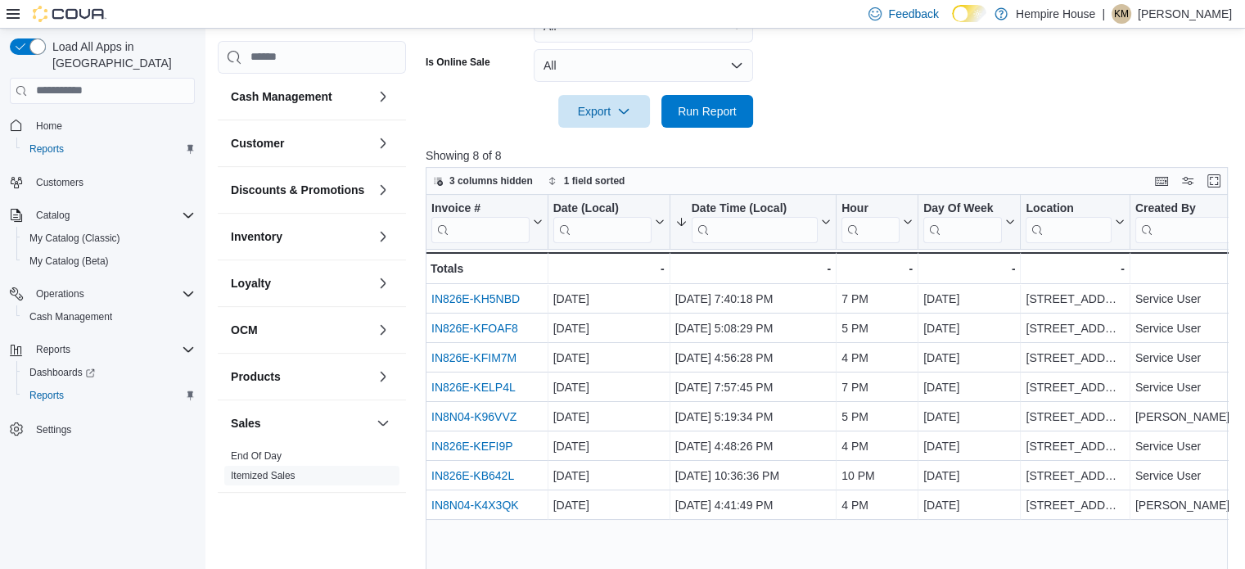
scroll to position [181, 0]
